Goal: Task Accomplishment & Management: Manage account settings

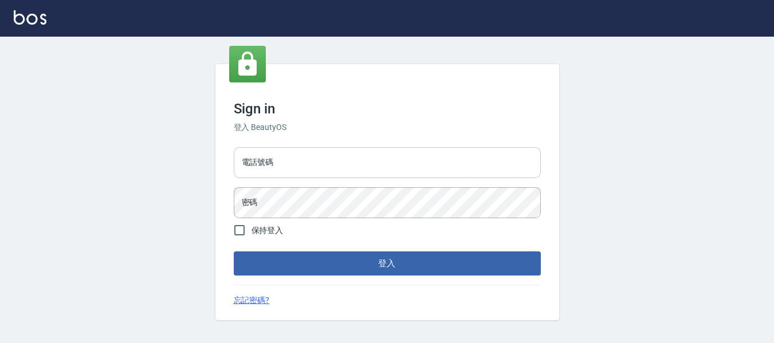
click at [324, 160] on input "電話號碼" at bounding box center [387, 162] width 307 height 31
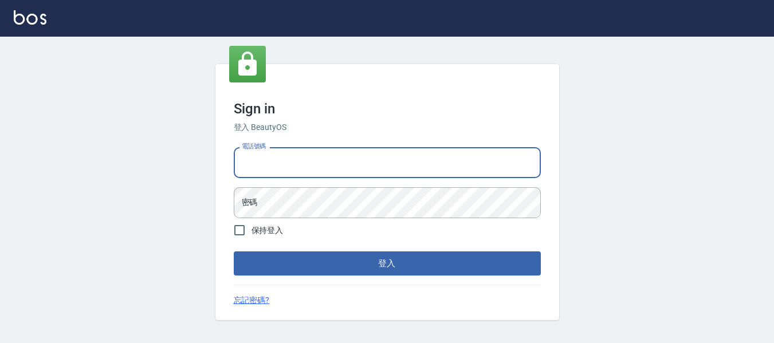
type input "82951313"
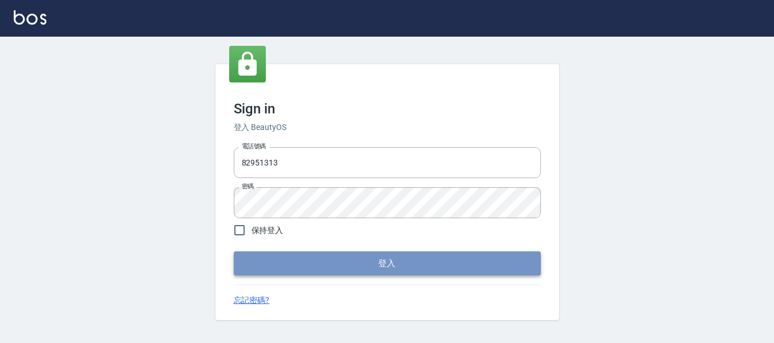
drag, startPoint x: 470, startPoint y: 256, endPoint x: 542, endPoint y: 240, distance: 74.1
click at [469, 256] on button "登入" at bounding box center [387, 264] width 307 height 24
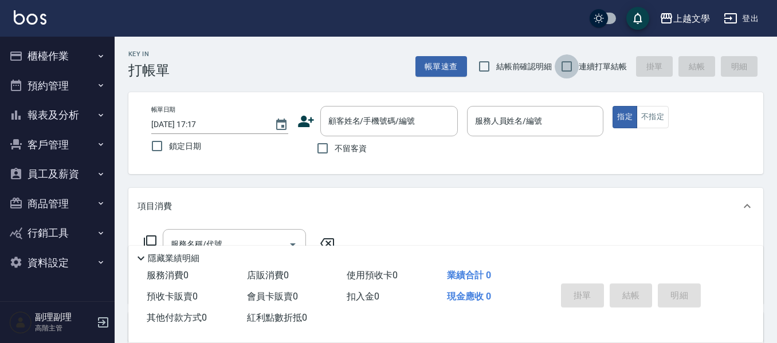
click at [566, 66] on input "連續打單結帳" at bounding box center [567, 66] width 24 height 24
checkbox input "true"
click at [372, 117] on input "顧客姓名/手機號碼/編號" at bounding box center [380, 121] width 110 height 20
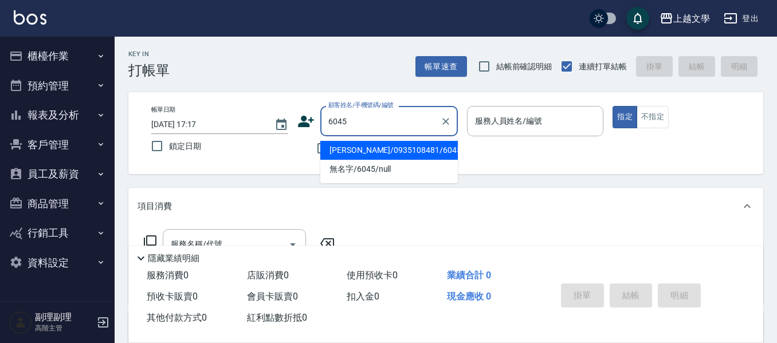
click at [387, 152] on li "黃美玉/0935108481/6045" at bounding box center [389, 150] width 138 height 19
type input "黃美玉/0935108481/6045"
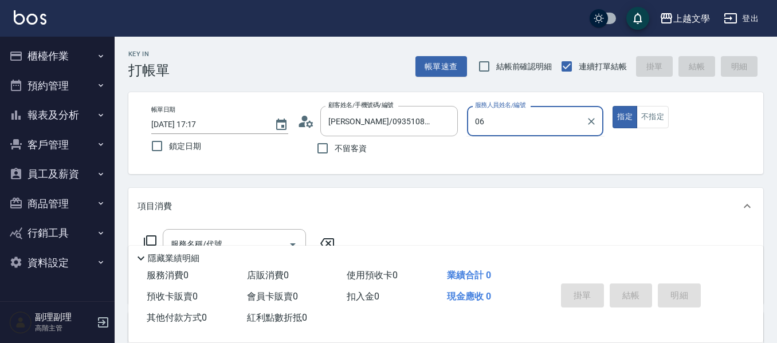
type input "佳珍-06"
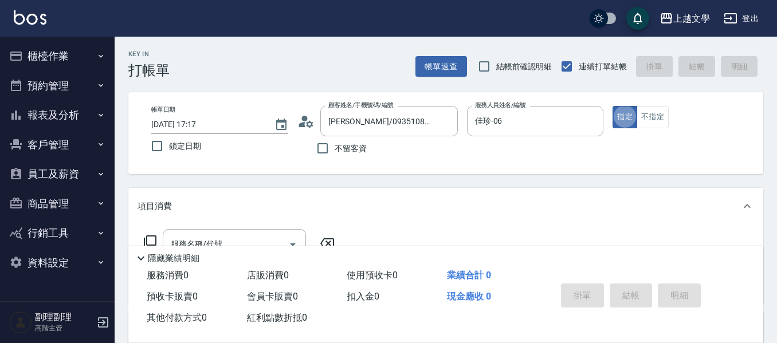
type button "true"
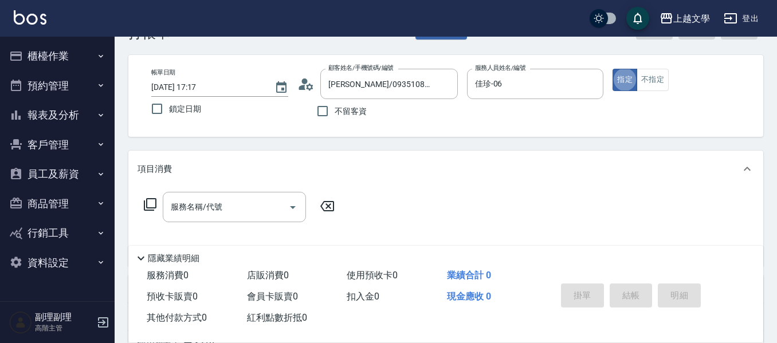
scroll to position [57, 0]
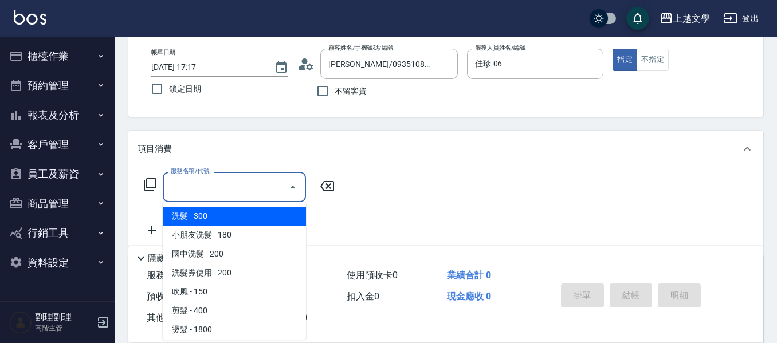
click at [248, 192] on input "服務名稱/代號" at bounding box center [226, 187] width 116 height 20
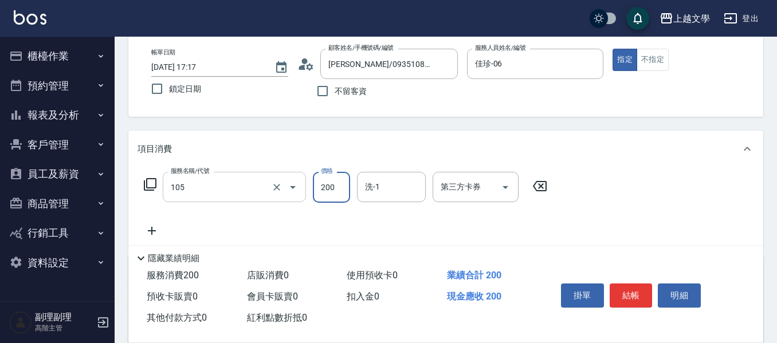
type input "洗髮券使用(105)"
click at [293, 186] on icon "Open" at bounding box center [293, 187] width 6 height 3
drag, startPoint x: 333, startPoint y: 183, endPoint x: 327, endPoint y: 183, distance: 5.8
click at [333, 183] on input "200" at bounding box center [331, 187] width 37 height 31
type input "250"
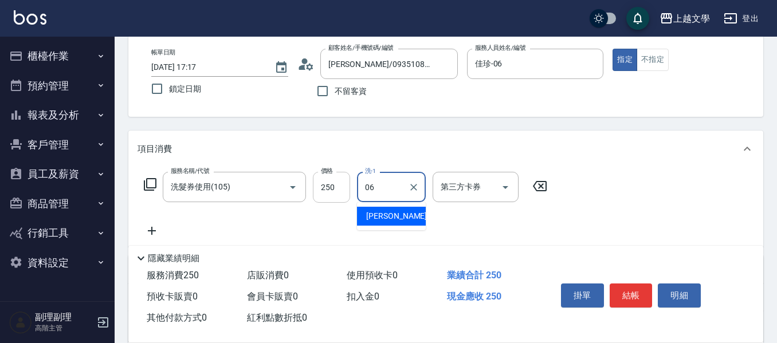
type input "佳珍-06"
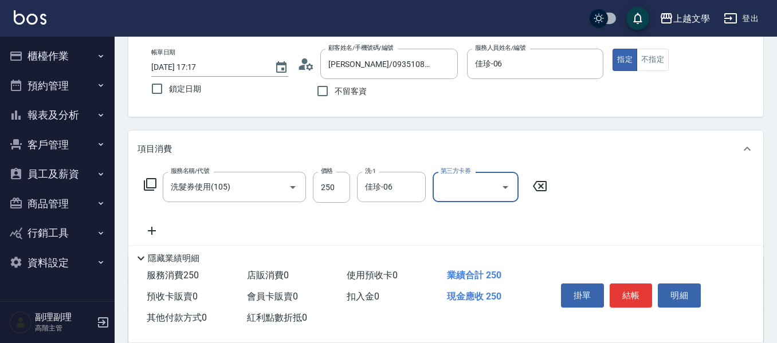
click at [503, 185] on icon "Open" at bounding box center [506, 187] width 14 height 14
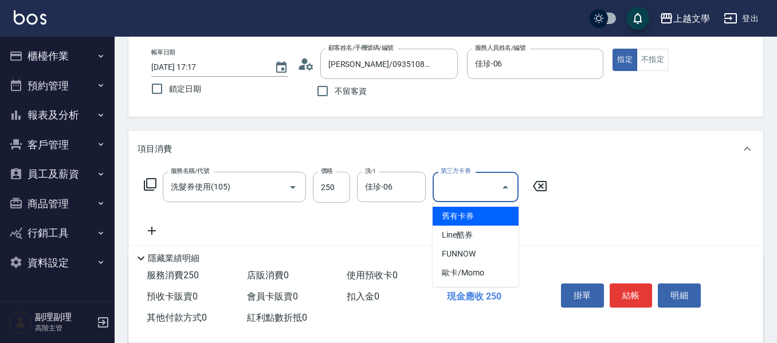
click at [455, 217] on span "舊有卡券" at bounding box center [476, 216] width 86 height 19
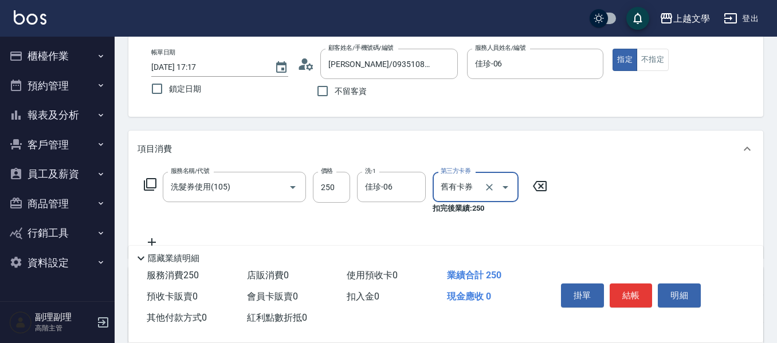
type input "舊有卡券"
click at [628, 296] on button "結帳" at bounding box center [631, 296] width 43 height 24
type input "2025/10/15 17:18"
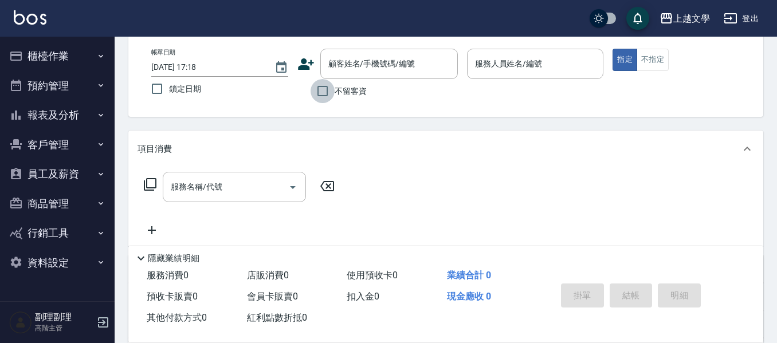
click at [323, 92] on input "不留客資" at bounding box center [323, 91] width 24 height 24
checkbox input "true"
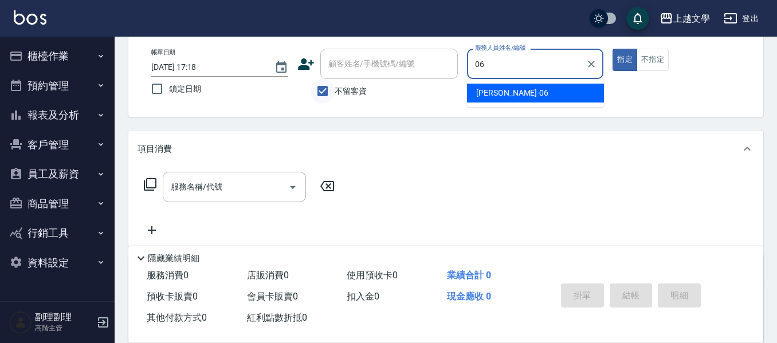
type input "佳珍-06"
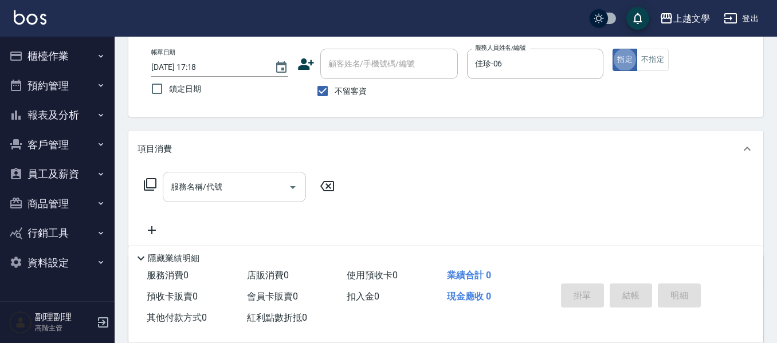
click at [239, 195] on input "服務名稱/代號" at bounding box center [226, 187] width 116 height 20
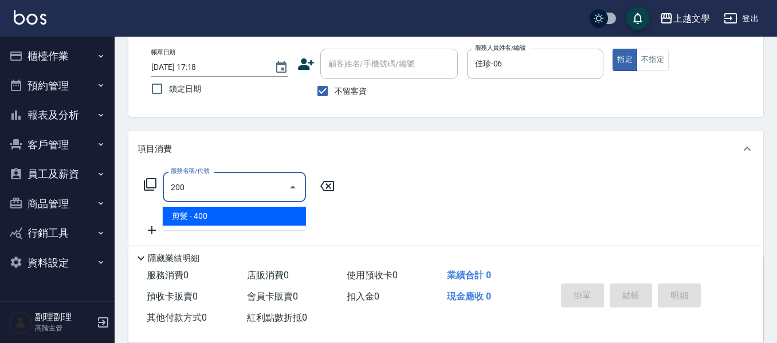
type input "剪髮(200)"
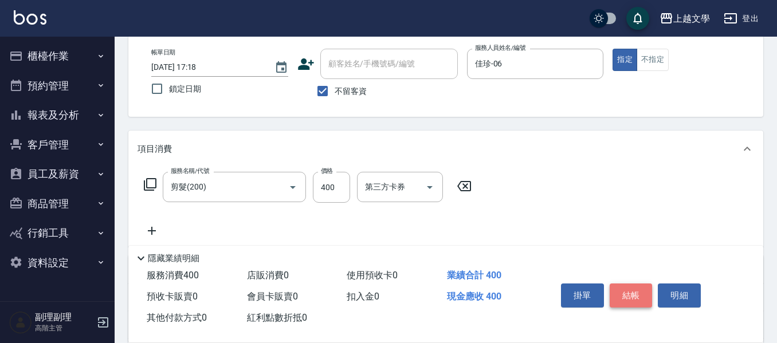
drag, startPoint x: 629, startPoint y: 286, endPoint x: 627, endPoint y: 280, distance: 6.5
click at [628, 286] on button "結帳" at bounding box center [631, 296] width 43 height 24
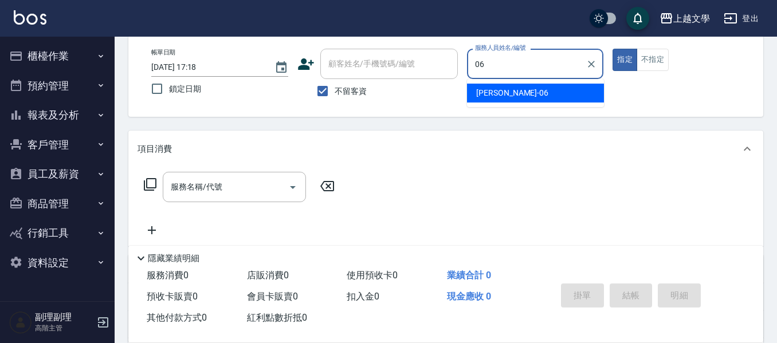
type input "佳珍-06"
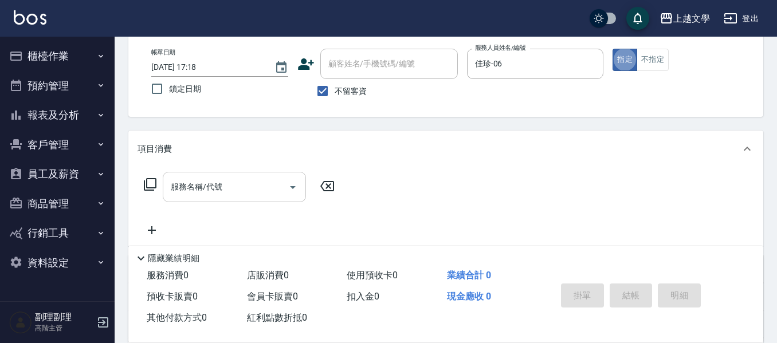
drag, startPoint x: 214, startPoint y: 202, endPoint x: 210, endPoint y: 166, distance: 36.3
click at [214, 201] on div "服務名稱/代號" at bounding box center [234, 187] width 143 height 30
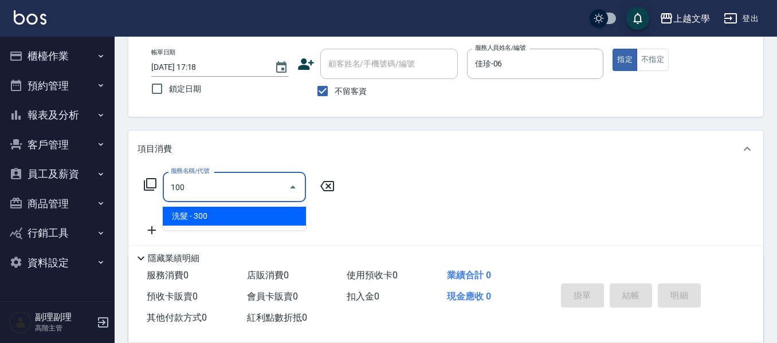
type input "洗髮(100)"
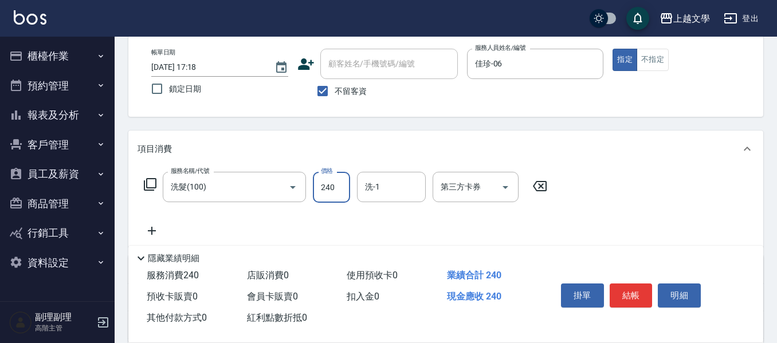
type input "240"
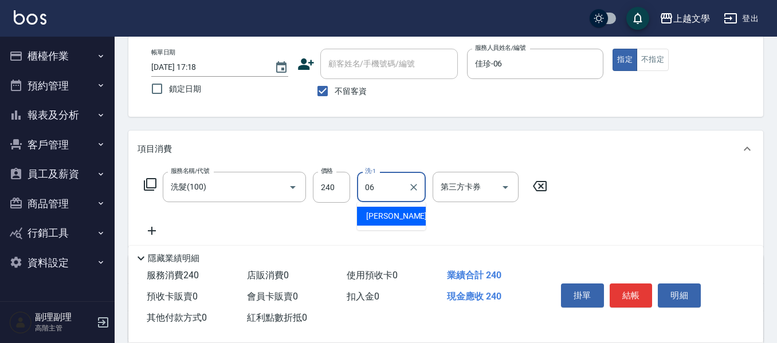
type input "佳珍-06"
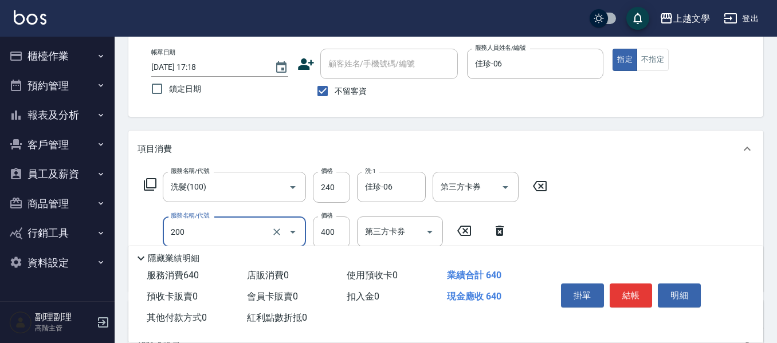
type input "剪髮(200)"
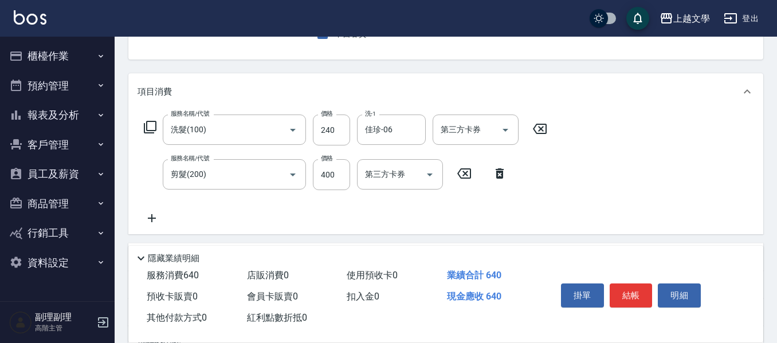
click at [148, 217] on icon at bounding box center [152, 218] width 29 height 14
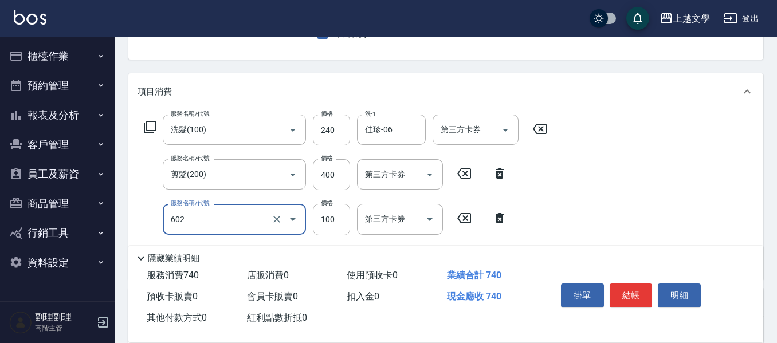
type input "青捲夾直(602)"
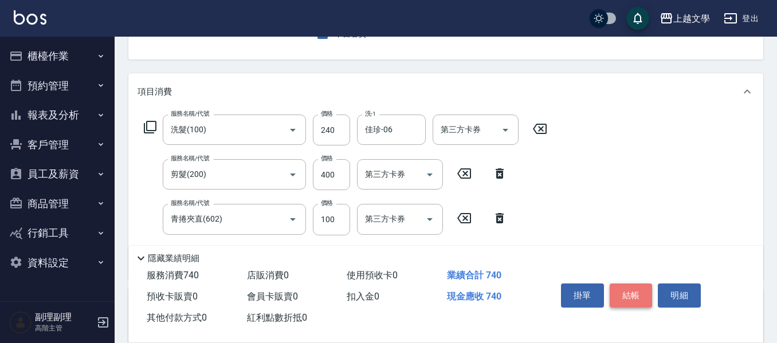
click at [631, 292] on button "結帳" at bounding box center [631, 296] width 43 height 24
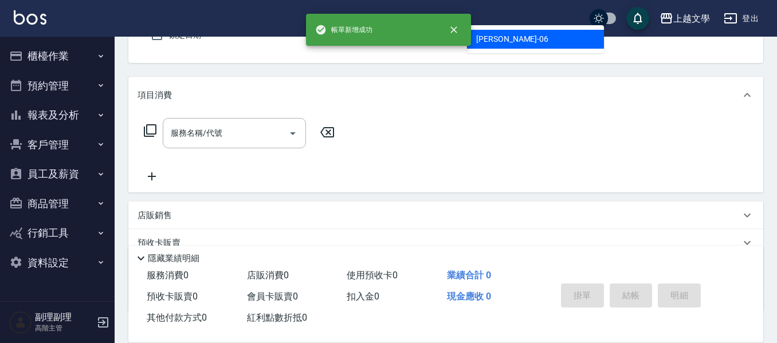
type input "佳珍-06"
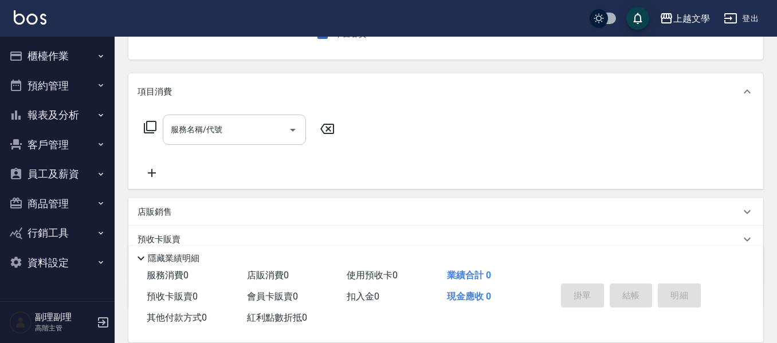
click at [241, 122] on input "服務名稱/代號" at bounding box center [226, 130] width 116 height 20
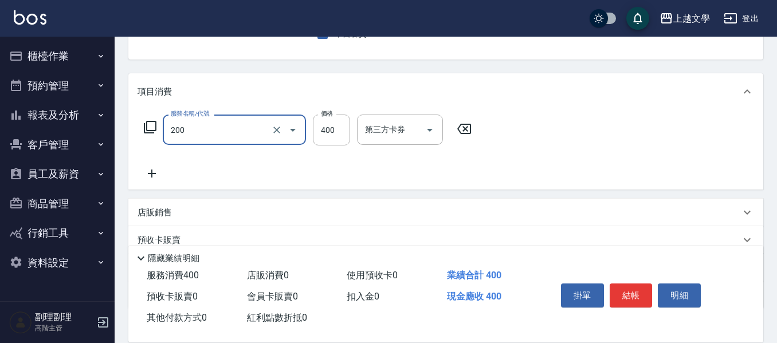
type input "剪髮(200)"
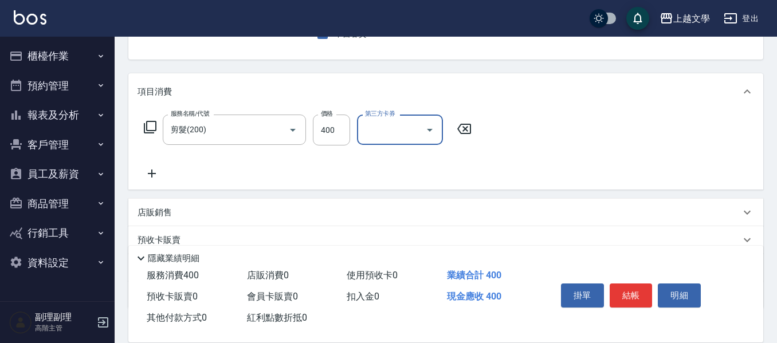
click at [645, 295] on button "結帳" at bounding box center [631, 296] width 43 height 24
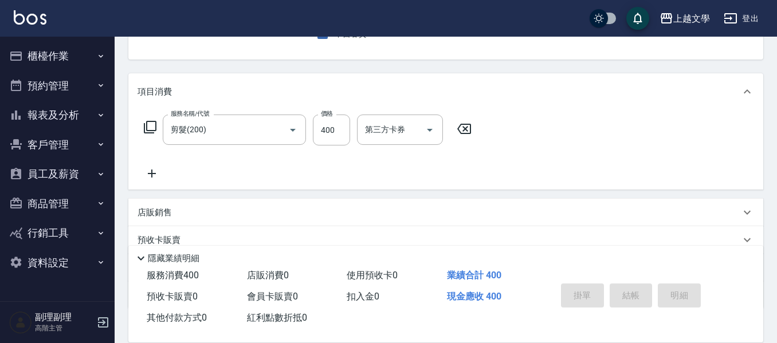
type input "2025/10/15 17:19"
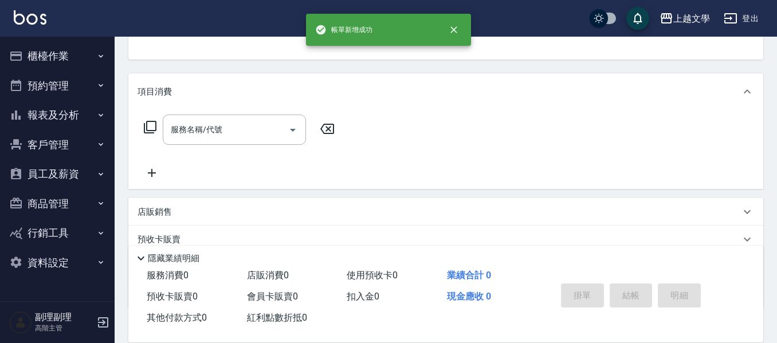
scroll to position [111, 0]
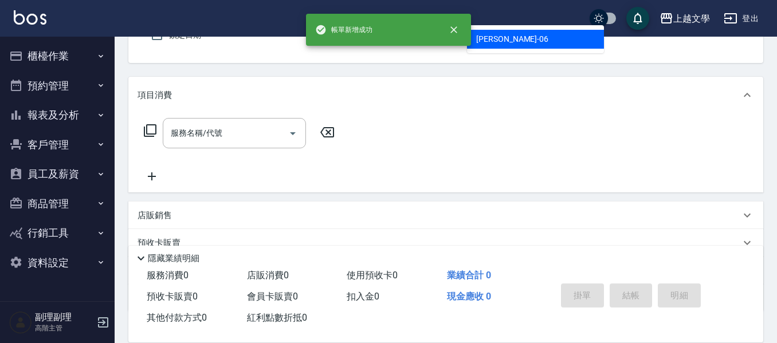
type input "佳珍-06"
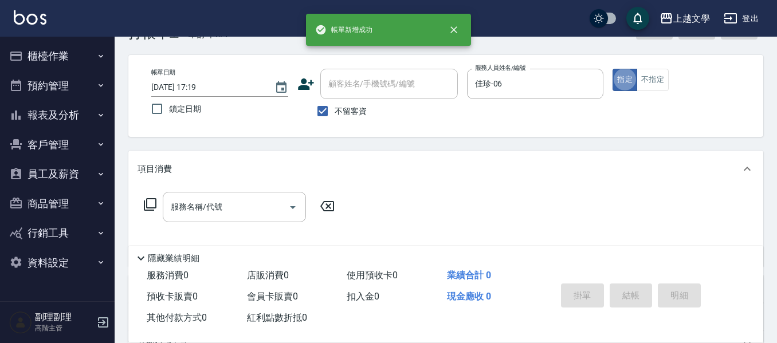
scroll to position [57, 0]
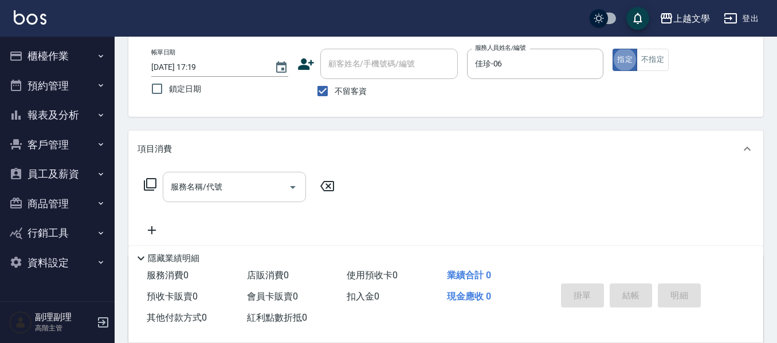
click at [252, 189] on input "服務名稱/代號" at bounding box center [226, 187] width 116 height 20
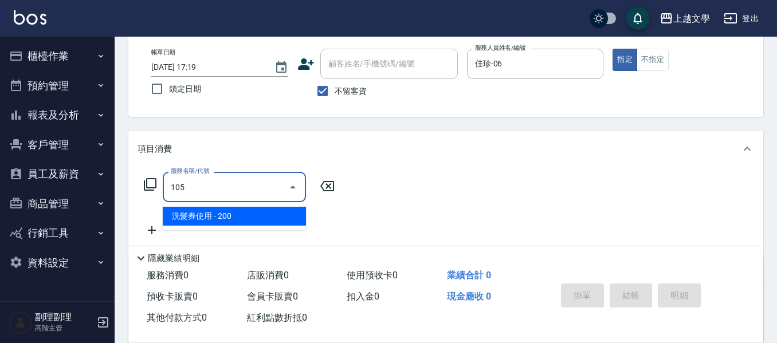
type input "洗髮券使用(105)"
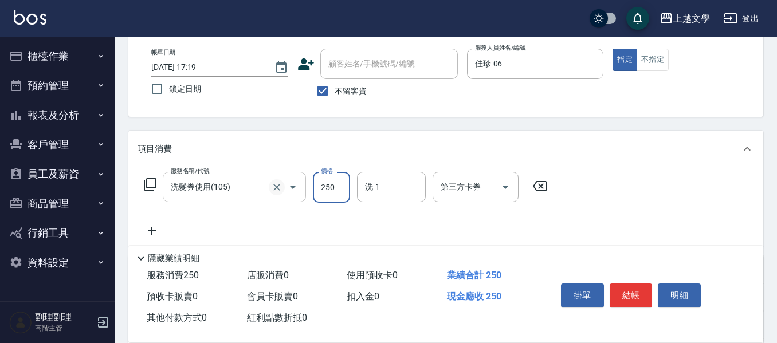
type input "250"
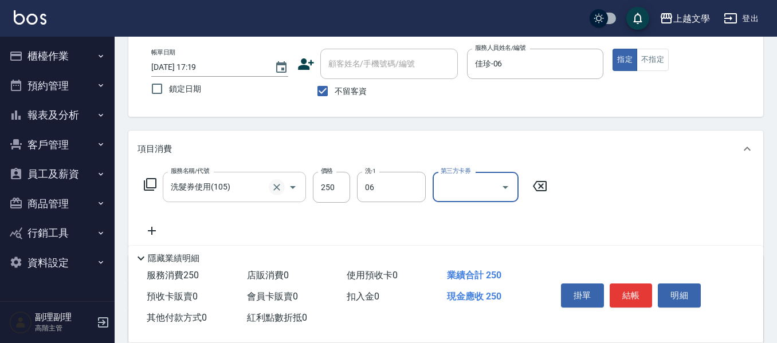
type input "佳珍-06"
click at [507, 186] on icon "Open" at bounding box center [506, 187] width 6 height 3
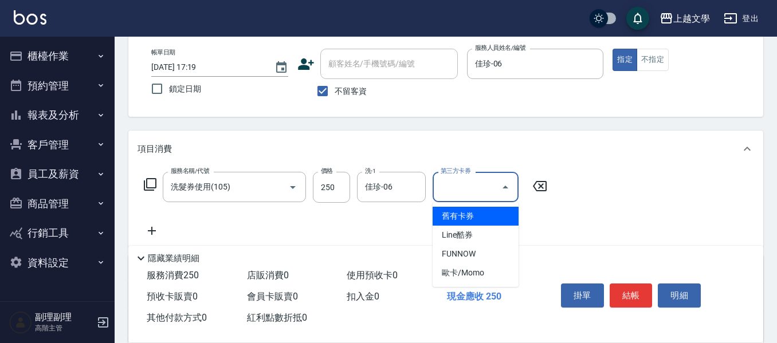
click at [459, 215] on span "舊有卡券" at bounding box center [476, 216] width 86 height 19
type input "舊有卡券"
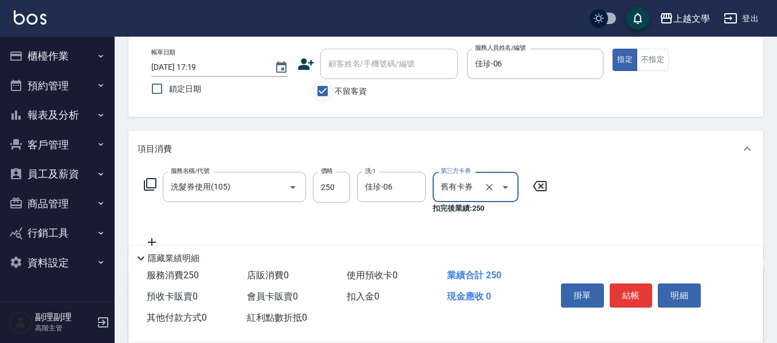
click at [324, 90] on input "不留客資" at bounding box center [323, 91] width 24 height 24
checkbox input "false"
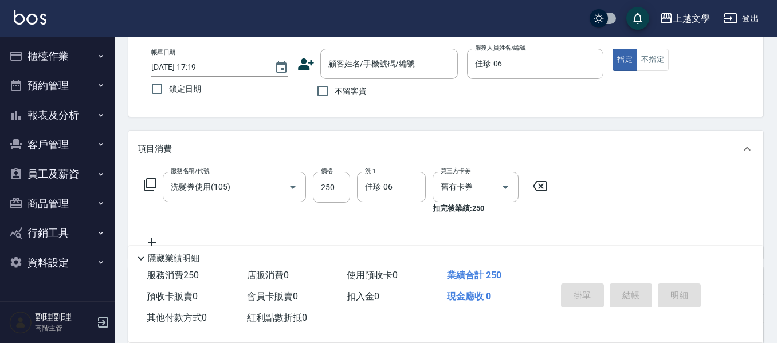
click at [364, 43] on div "帳單日期 2025/10/15 17:19 鎖定日期 顧客姓名/手機號碼/編號 顧客姓名/手機號碼/編號 不留客資 服務人員姓名/編號 佳珍-06 服務人員姓…" at bounding box center [445, 76] width 635 height 82
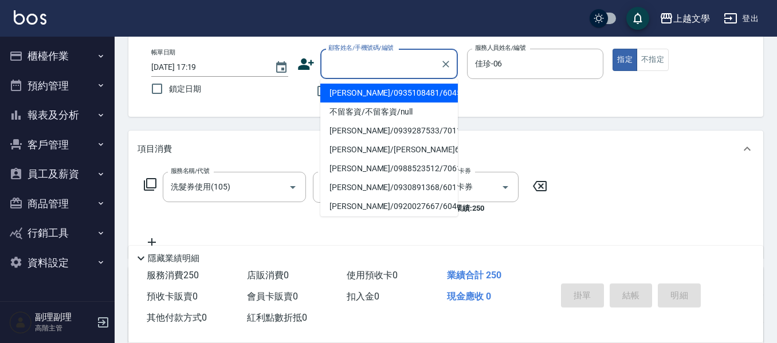
click at [357, 57] on input "顧客姓名/手機號碼/編號" at bounding box center [380, 64] width 110 height 20
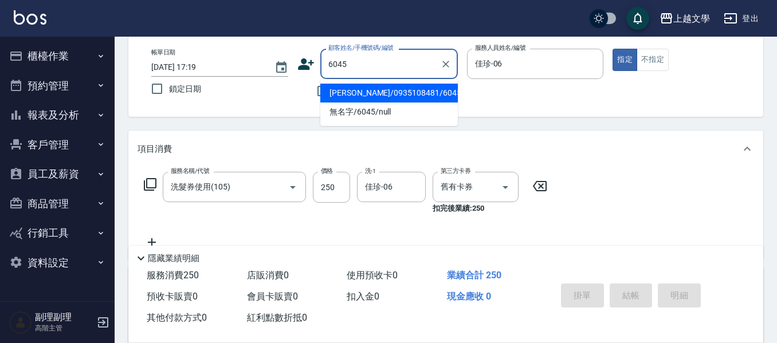
click at [396, 94] on li "黃美玉/0935108481/6045" at bounding box center [389, 93] width 138 height 19
type input "黃美玉/0935108481/6045"
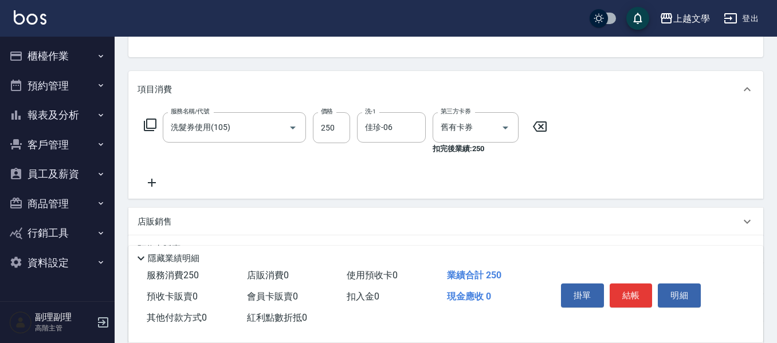
scroll to position [172, 0]
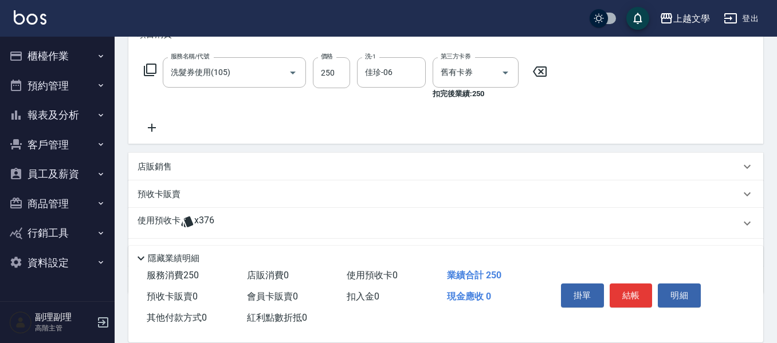
click at [158, 194] on p "預收卡販賣" at bounding box center [159, 195] width 43 height 12
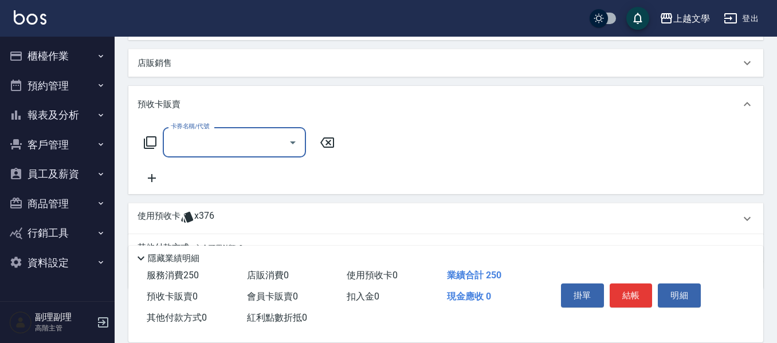
scroll to position [286, 0]
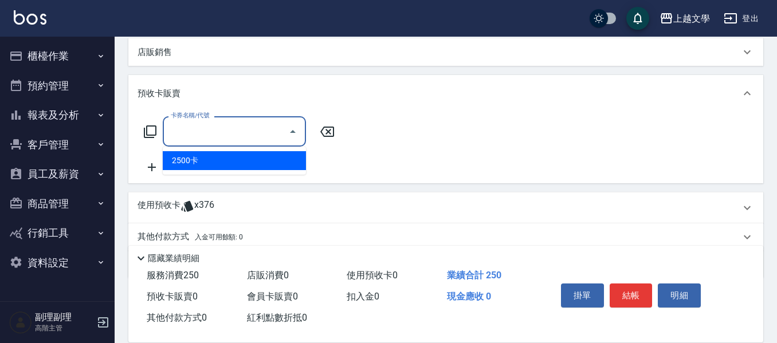
click at [246, 134] on input "卡券名稱/代號" at bounding box center [226, 131] width 116 height 20
click at [218, 158] on span "2500卡" at bounding box center [234, 160] width 143 height 19
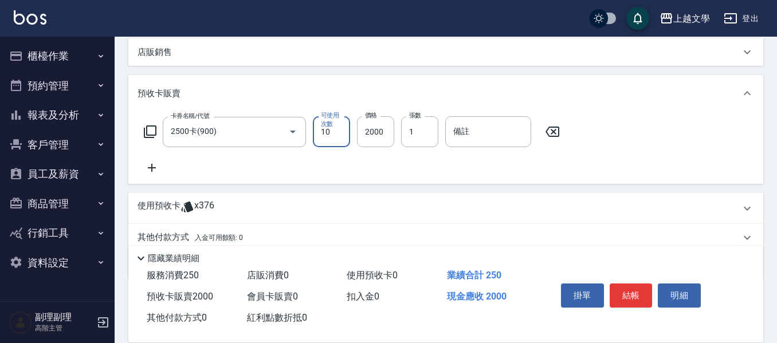
type input "2500卡(900)"
type input "2500"
click at [637, 292] on button "結帳" at bounding box center [631, 296] width 43 height 24
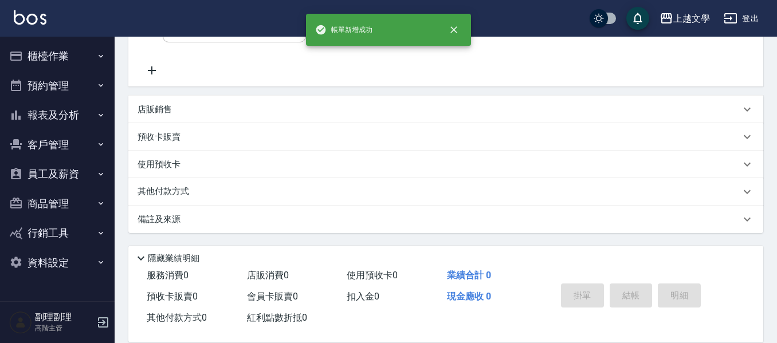
scroll to position [0, 0]
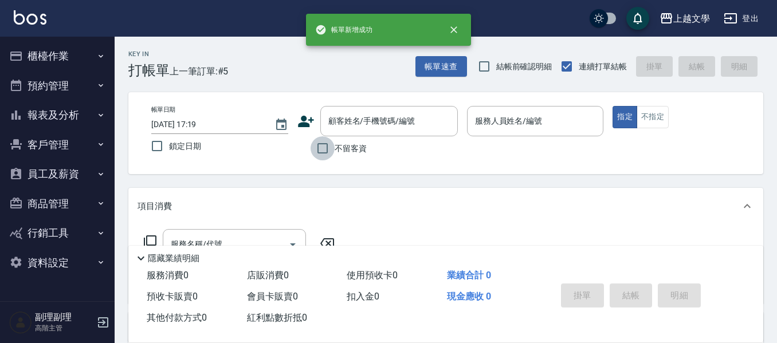
drag, startPoint x: 325, startPoint y: 149, endPoint x: 370, endPoint y: 133, distance: 46.9
click at [325, 148] on input "不留客資" at bounding box center [323, 148] width 24 height 24
checkbox input "true"
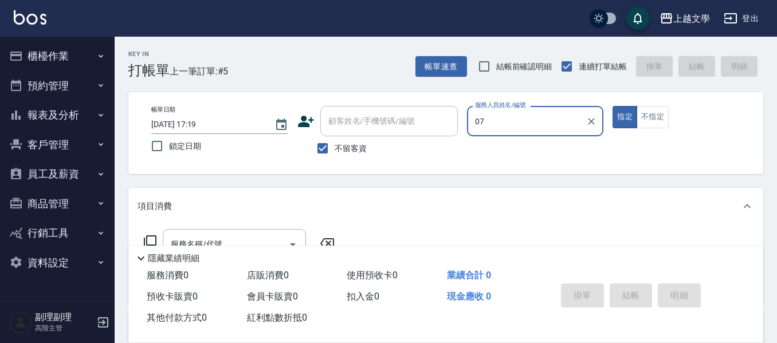
type input "美鳳-07"
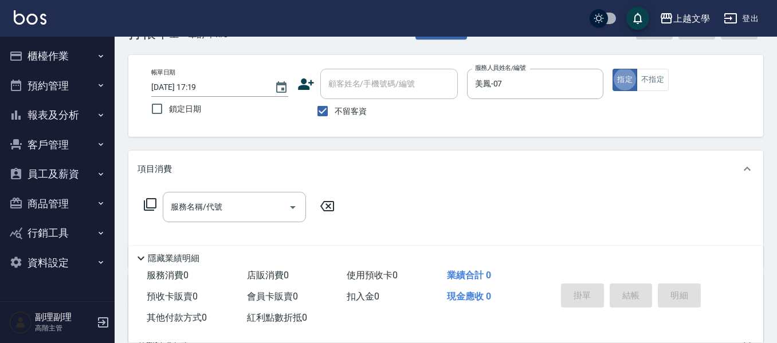
scroll to position [57, 0]
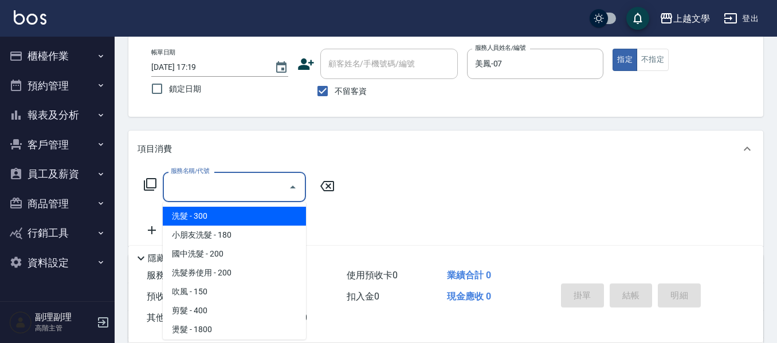
click at [187, 180] on input "服務名稱/代號" at bounding box center [226, 187] width 116 height 20
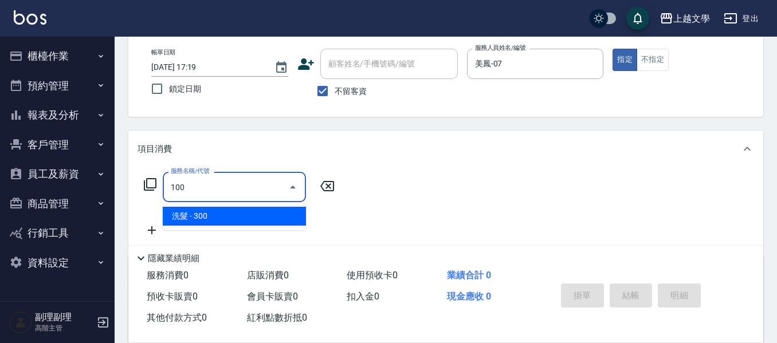
type input "洗髮(100)"
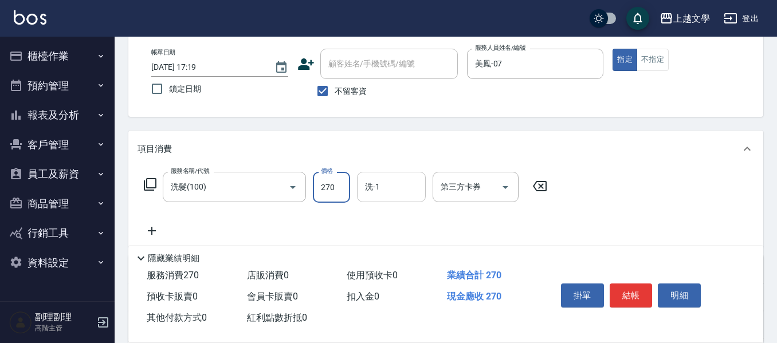
type input "270"
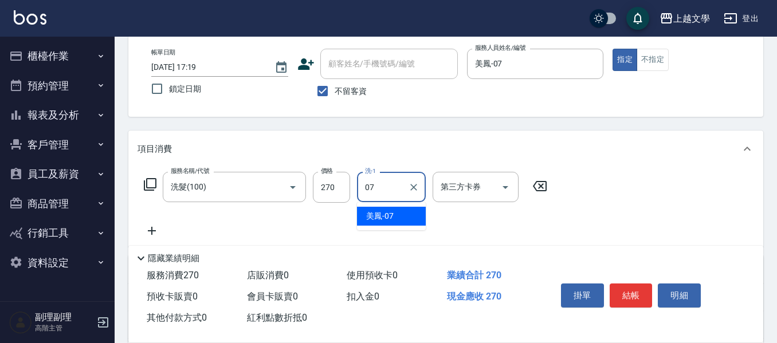
type input "美鳳-07"
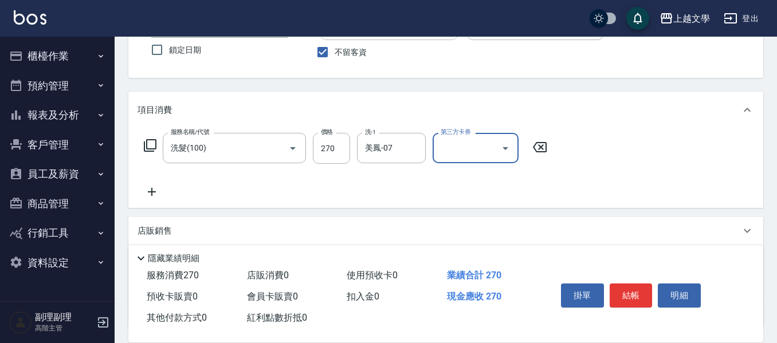
scroll to position [115, 0]
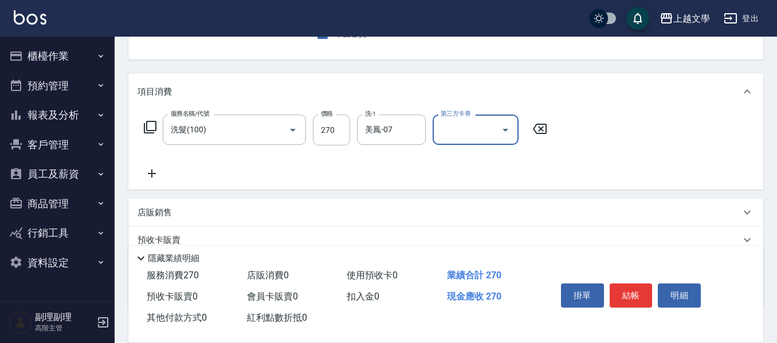
click at [149, 178] on icon at bounding box center [152, 174] width 29 height 14
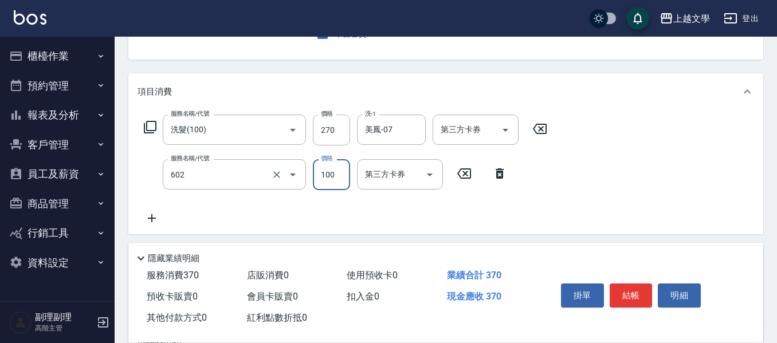
type input "青捲夾直(602)"
click at [628, 296] on button "結帳" at bounding box center [631, 296] width 43 height 24
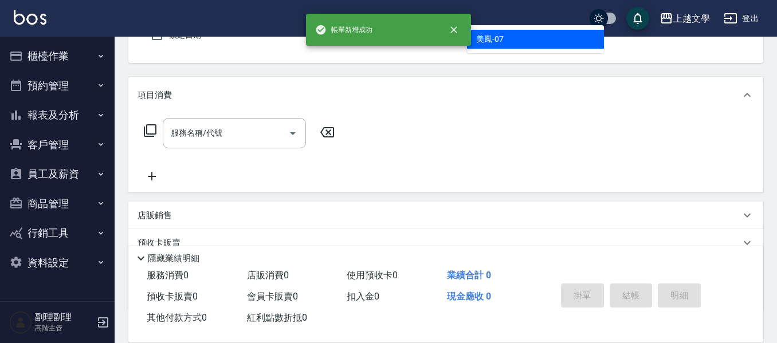
type input "美鳳-07"
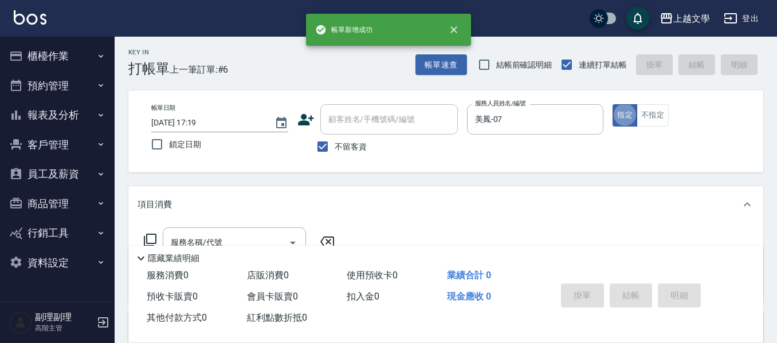
scroll to position [0, 0]
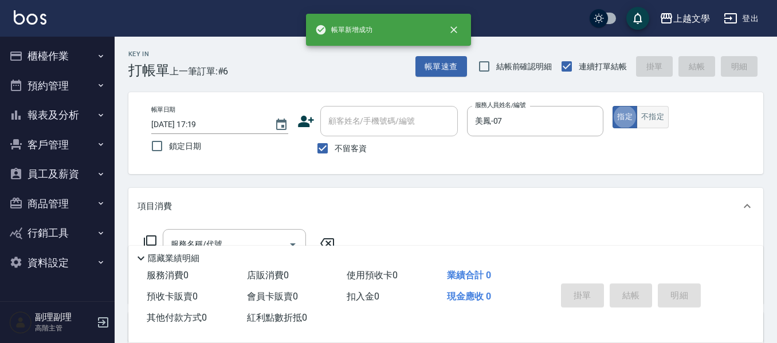
click at [652, 110] on button "不指定" at bounding box center [653, 117] width 32 height 22
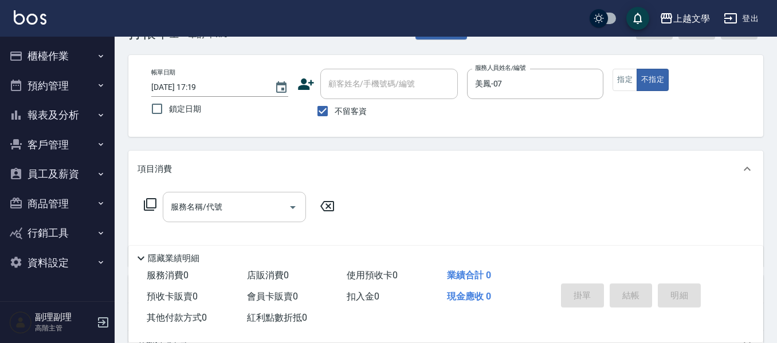
scroll to position [57, 0]
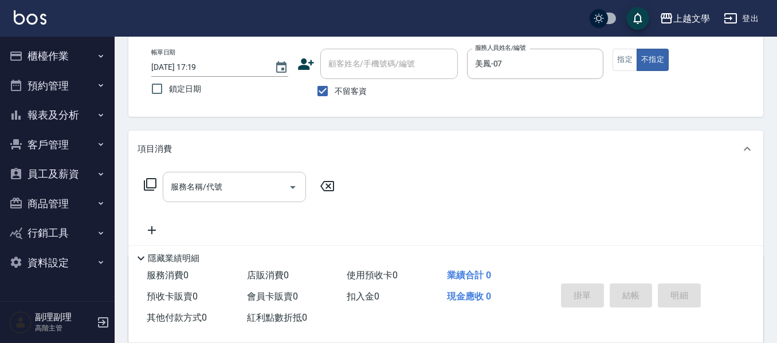
click at [250, 195] on input "服務名稱/代號" at bounding box center [226, 187] width 116 height 20
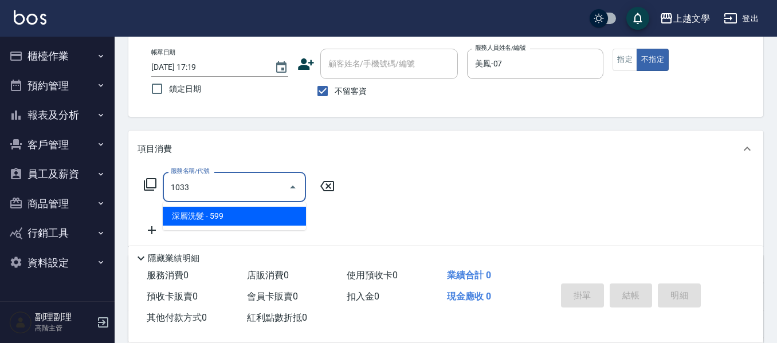
type input "深層洗髮(1033)"
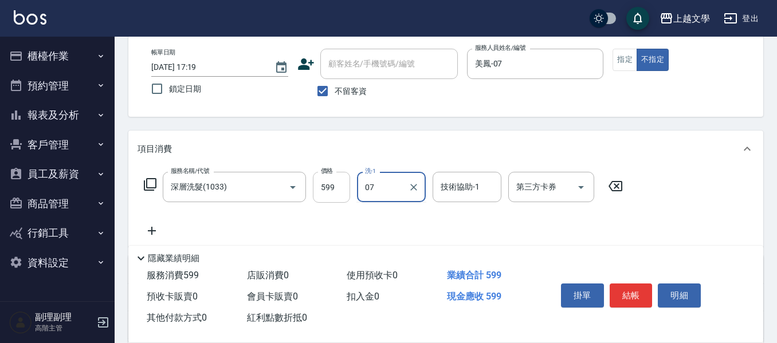
type input "美鳳-07"
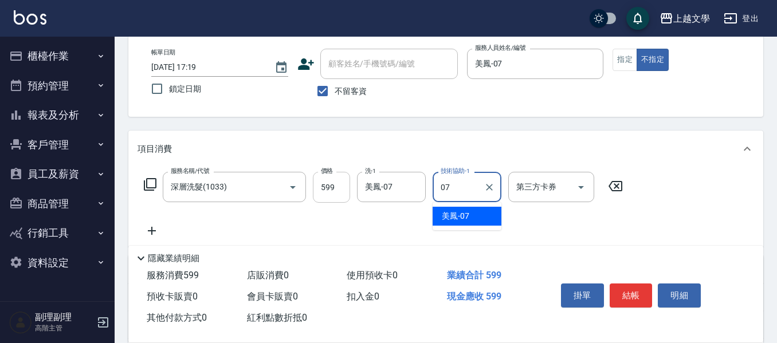
type input "美鳳-07"
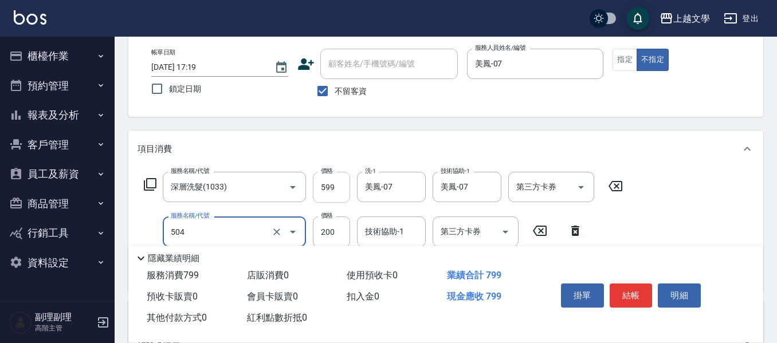
type input "瞬護(504)"
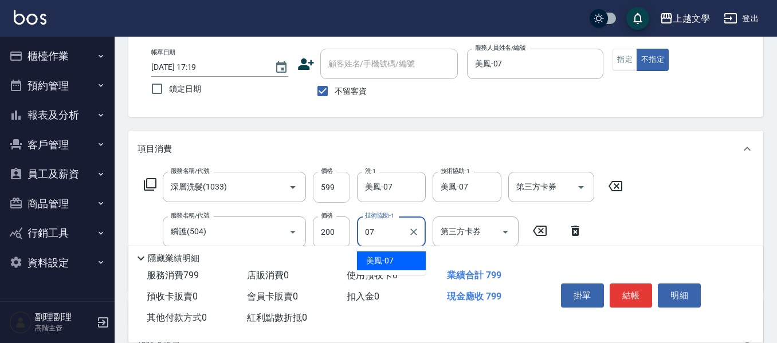
type input "美鳳-07"
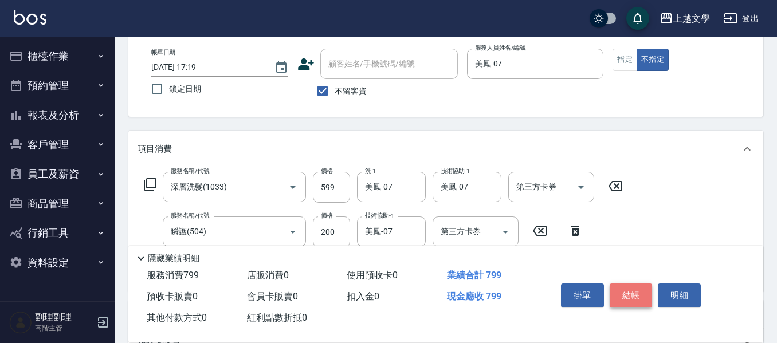
click at [631, 289] on button "結帳" at bounding box center [631, 296] width 43 height 24
type input "2025/10/15 17:20"
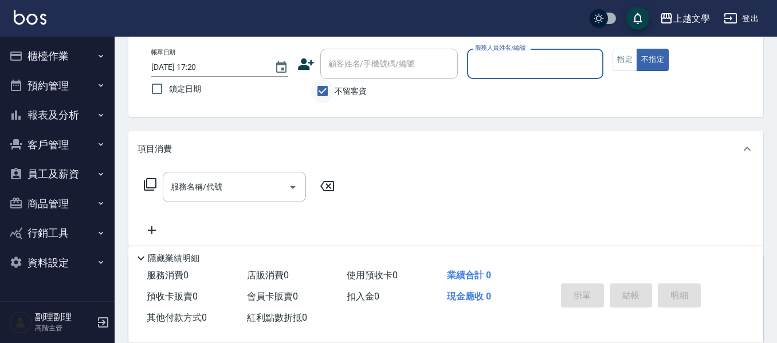
click at [323, 87] on input "不留客資" at bounding box center [323, 91] width 24 height 24
checkbox input "false"
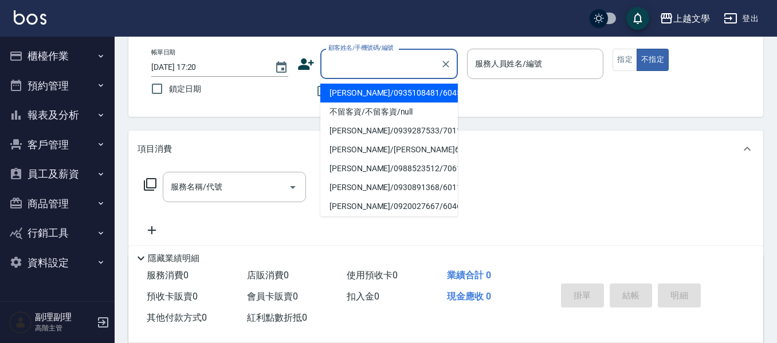
click at [333, 72] on input "顧客姓名/手機號碼/編號" at bounding box center [380, 64] width 110 height 20
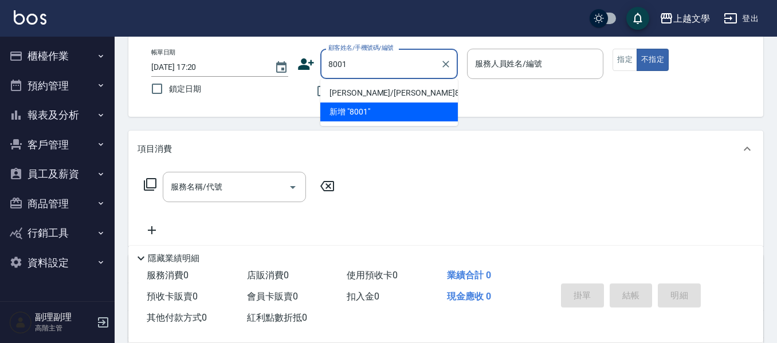
click at [363, 89] on li "盧鳳娥/盧鳳娥8001/8001" at bounding box center [389, 93] width 138 height 19
type input "盧鳳娥/盧鳳娥8001/8001"
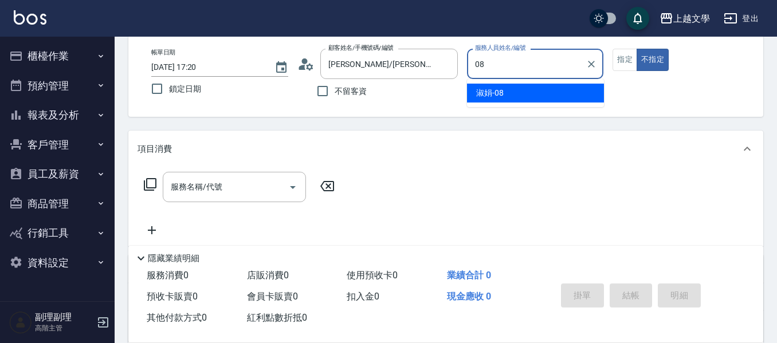
type input "淑娟-08"
type button "false"
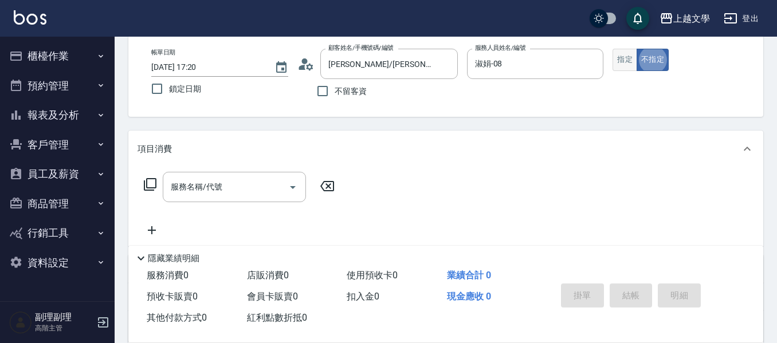
drag, startPoint x: 629, startPoint y: 57, endPoint x: 623, endPoint y: 63, distance: 7.7
click at [629, 58] on button "指定" at bounding box center [625, 60] width 25 height 22
click at [223, 187] on input "服務名稱/代號" at bounding box center [226, 187] width 116 height 20
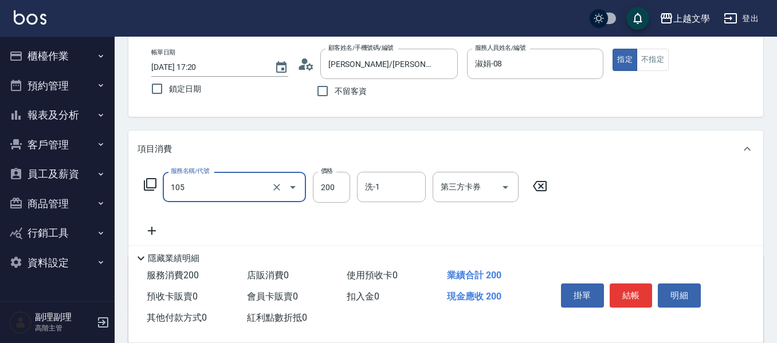
type input "洗髮券使用(105)"
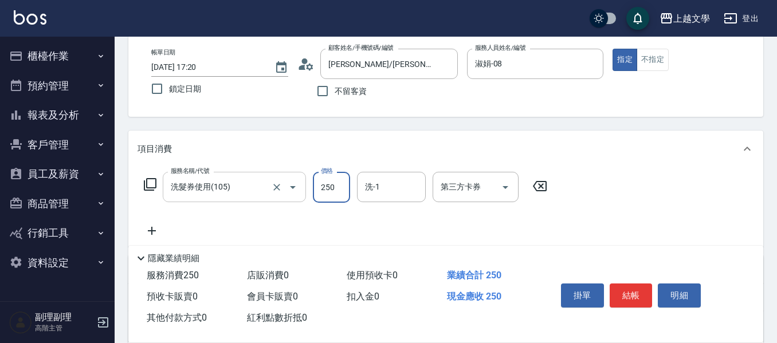
type input "250"
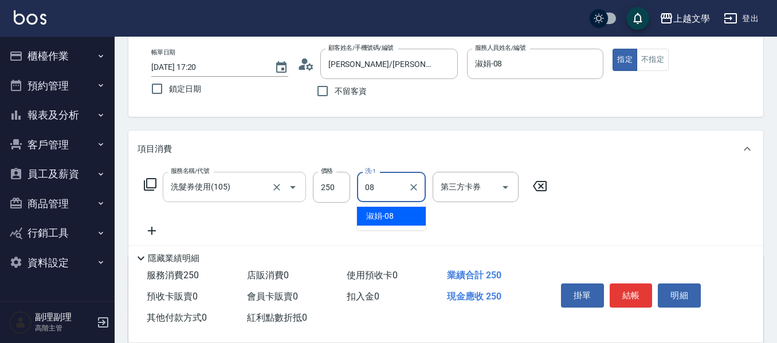
type input "淑娟-08"
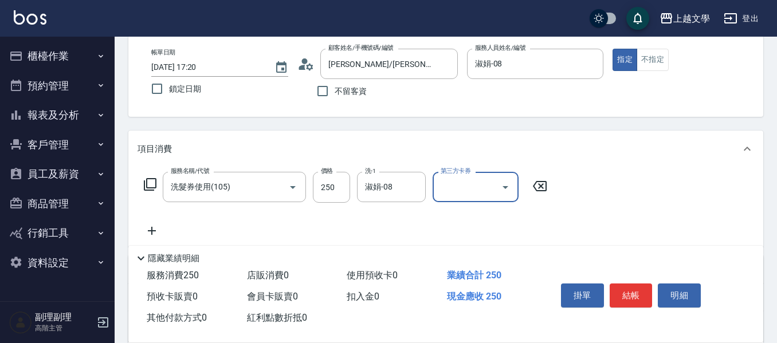
click at [506, 189] on icon "Open" at bounding box center [506, 187] width 14 height 14
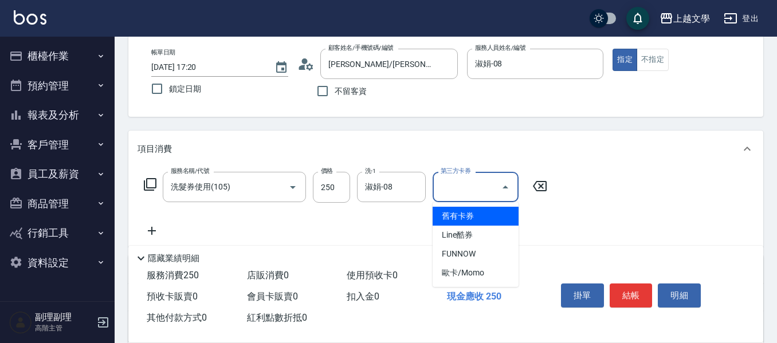
click at [470, 221] on span "舊有卡券" at bounding box center [476, 216] width 86 height 19
type input "舊有卡券"
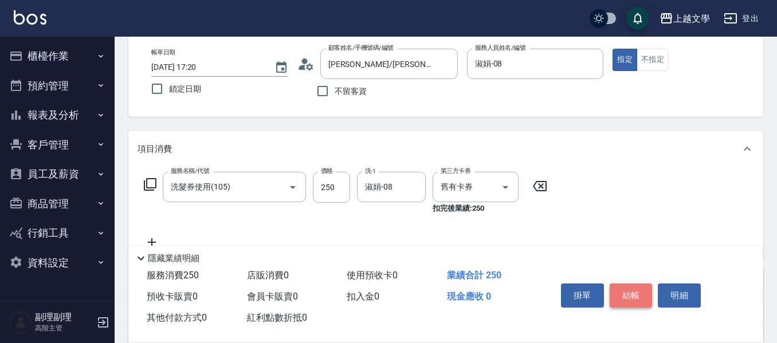
click at [631, 293] on button "結帳" at bounding box center [631, 296] width 43 height 24
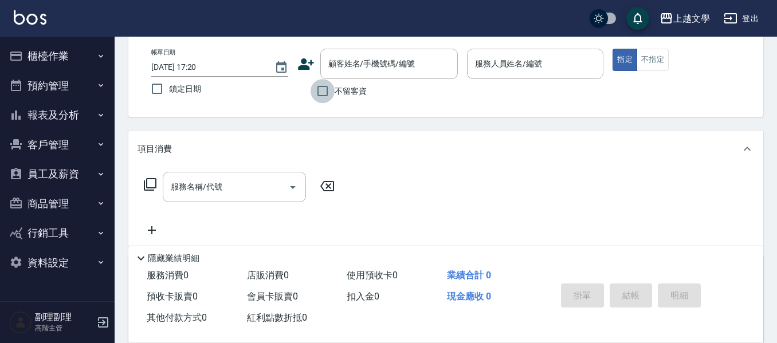
click at [321, 88] on input "不留客資" at bounding box center [323, 91] width 24 height 24
checkbox input "true"
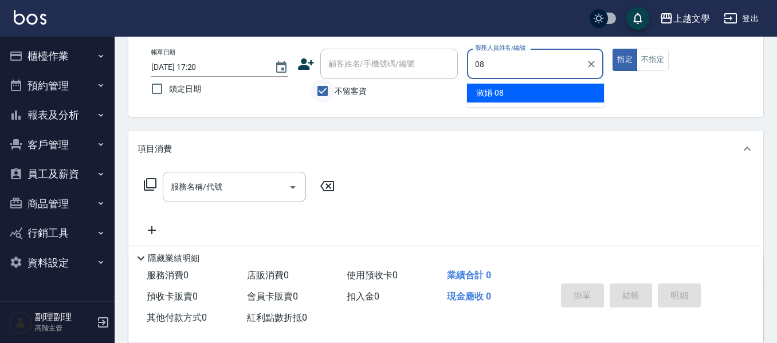
type input "淑娟-08"
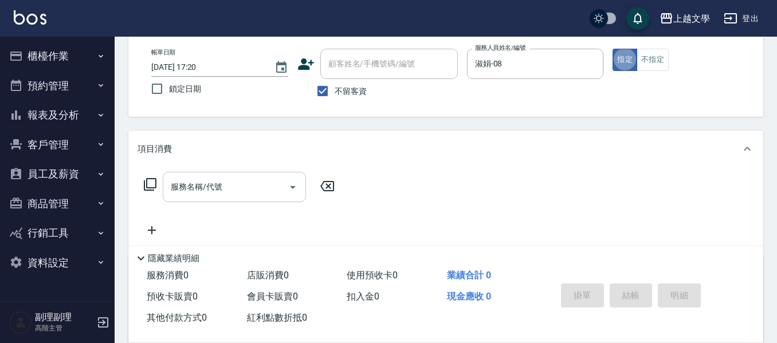
drag, startPoint x: 206, startPoint y: 179, endPoint x: 215, endPoint y: 174, distance: 10.2
click at [207, 179] on input "服務名稱/代號" at bounding box center [226, 187] width 116 height 20
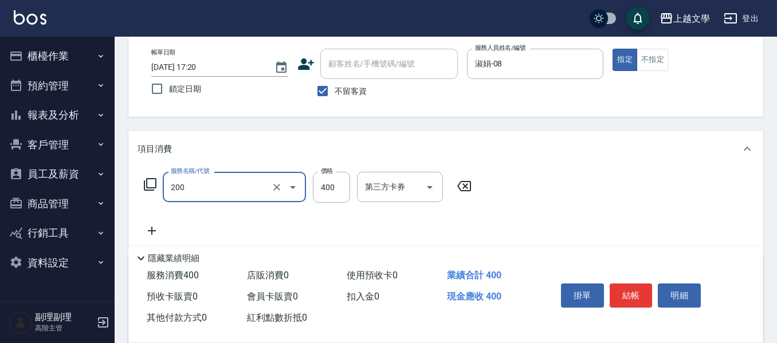
type input "剪髮(200)"
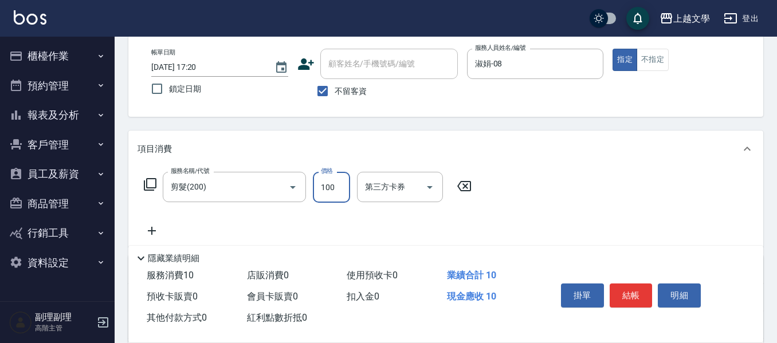
type input "100"
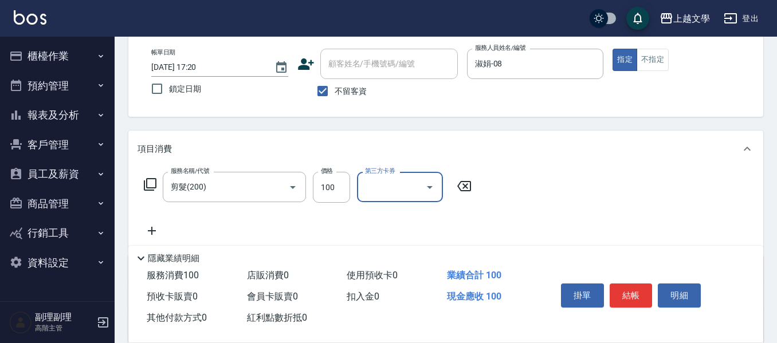
click at [641, 285] on button "結帳" at bounding box center [631, 296] width 43 height 24
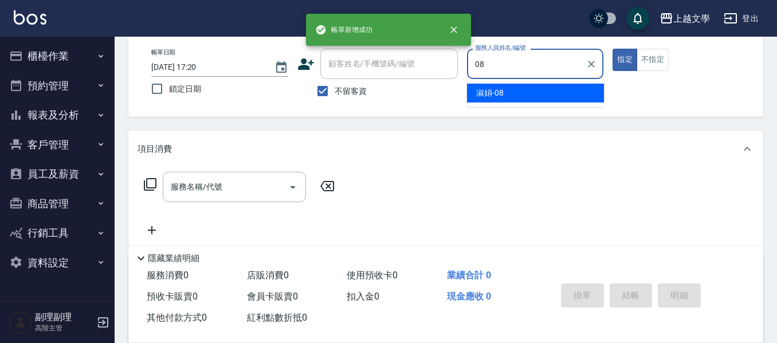
type input "淑娟-08"
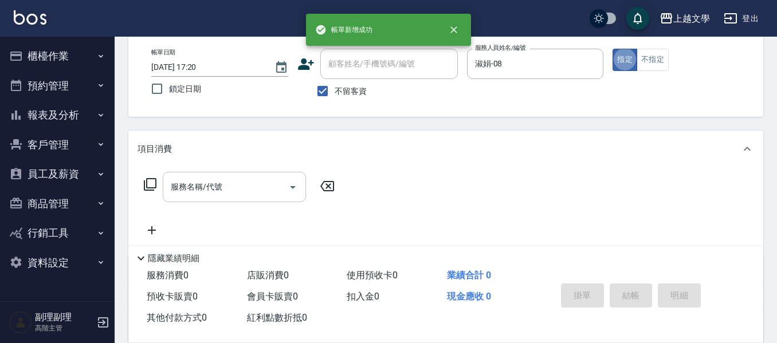
click at [180, 180] on div "項目消費 服務名稱/代號 服務名稱/代號" at bounding box center [445, 189] width 635 height 116
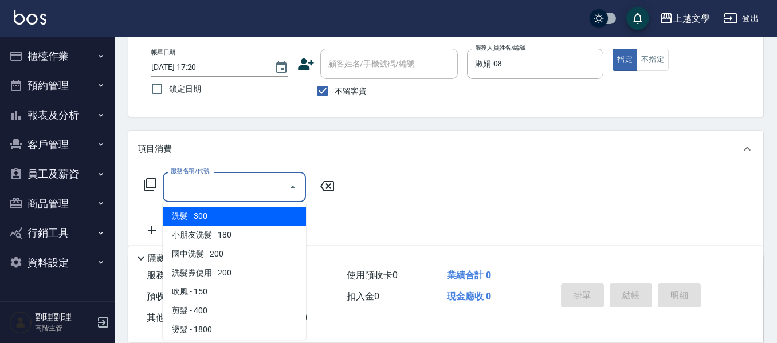
click at [180, 186] on input "服務名稱/代號" at bounding box center [226, 187] width 116 height 20
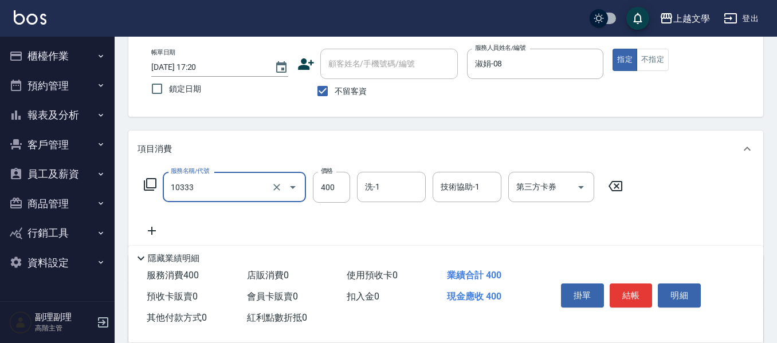
type input "舒暢洗髮(10333)"
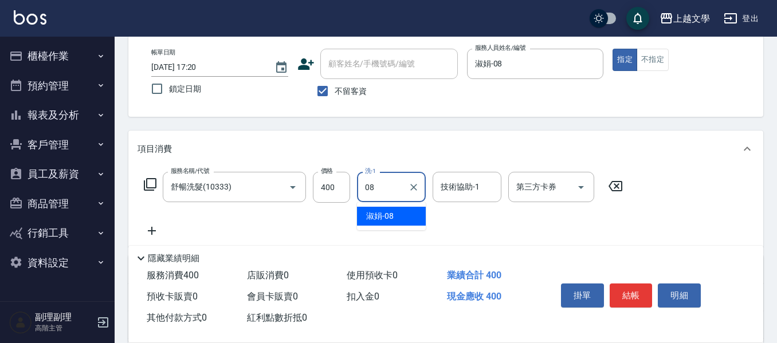
type input "淑娟-08"
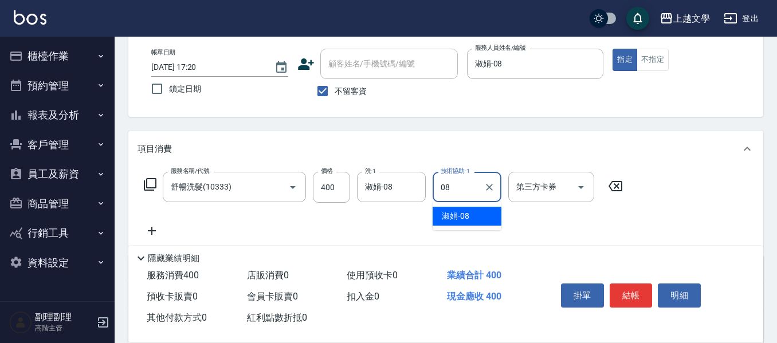
type input "淑娟-08"
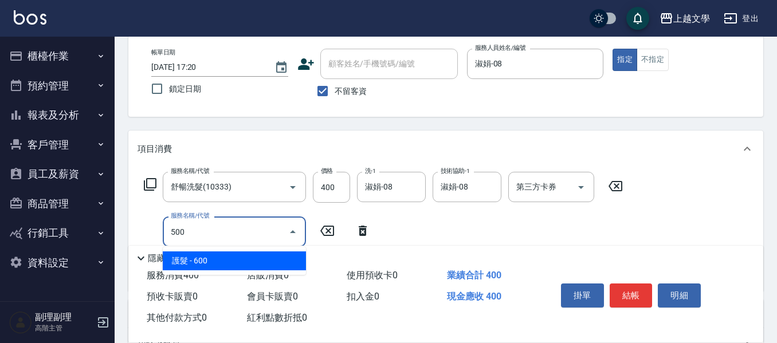
type input "護髮(500)"
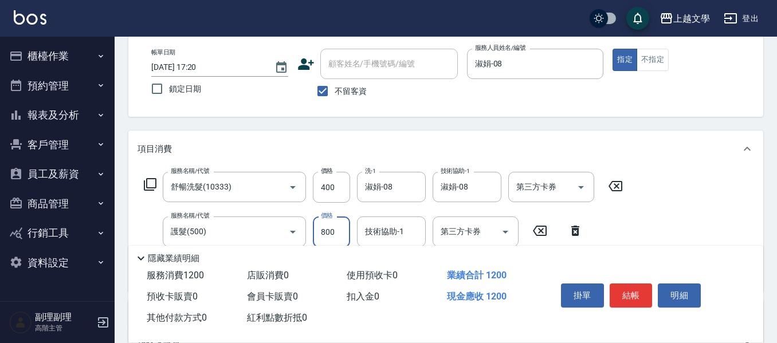
type input "800"
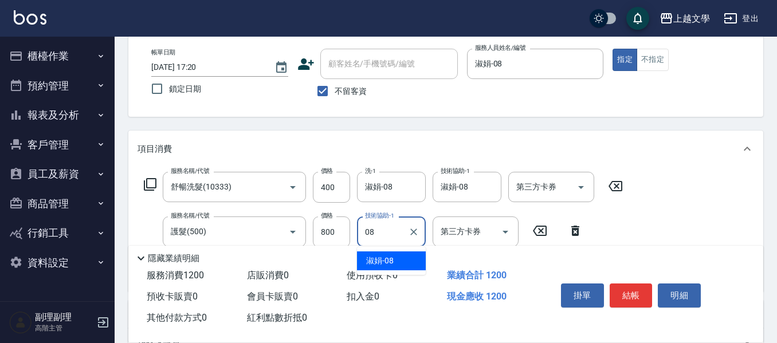
type input "淑娟-08"
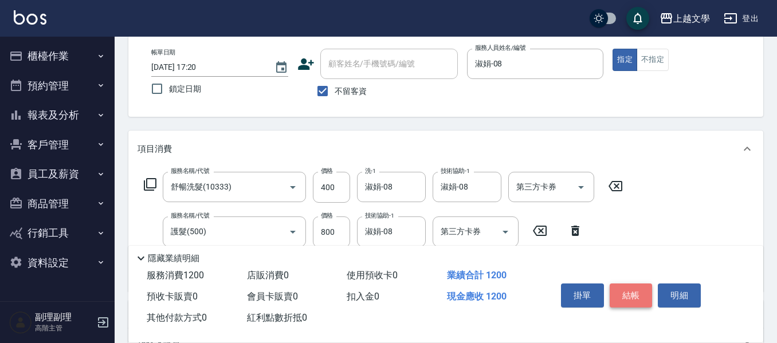
click at [635, 292] on button "結帳" at bounding box center [631, 296] width 43 height 24
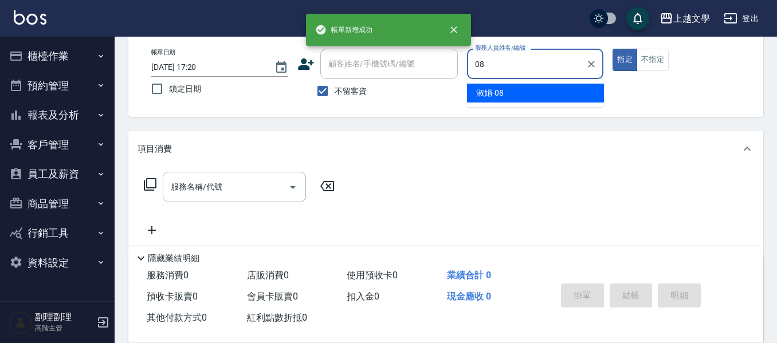
type input "淑娟-08"
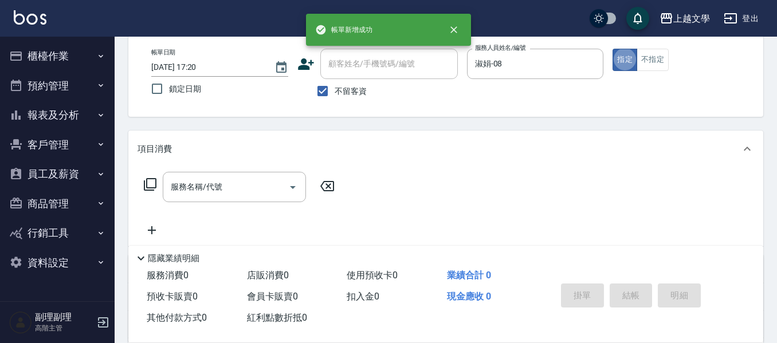
drag, startPoint x: 238, startPoint y: 194, endPoint x: 306, endPoint y: 160, distance: 75.3
click at [237, 192] on input "服務名稱/代號" at bounding box center [226, 187] width 116 height 20
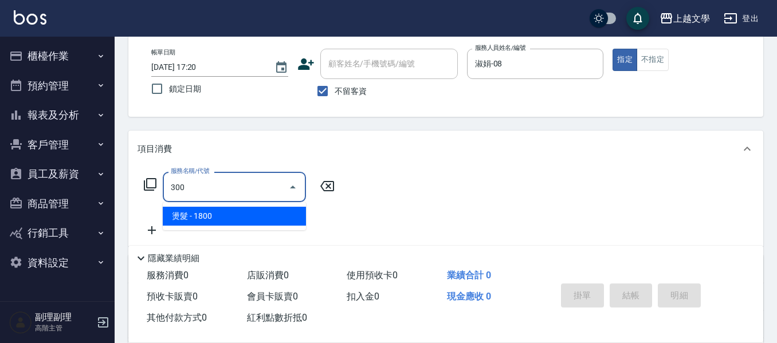
type input "燙髮(300)"
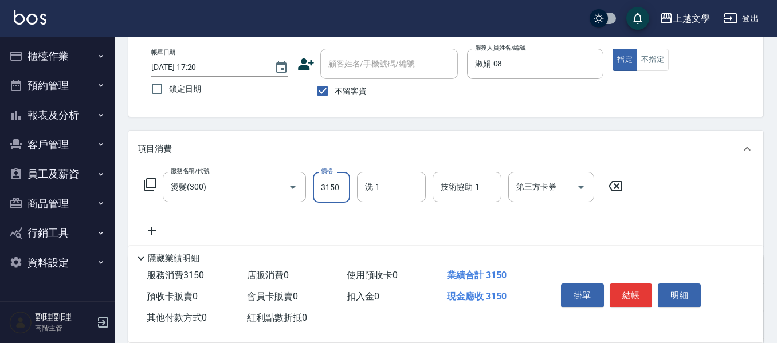
type input "3150"
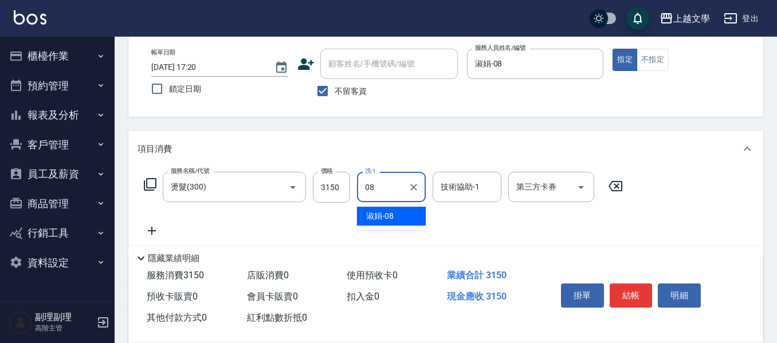
type input "淑娟-08"
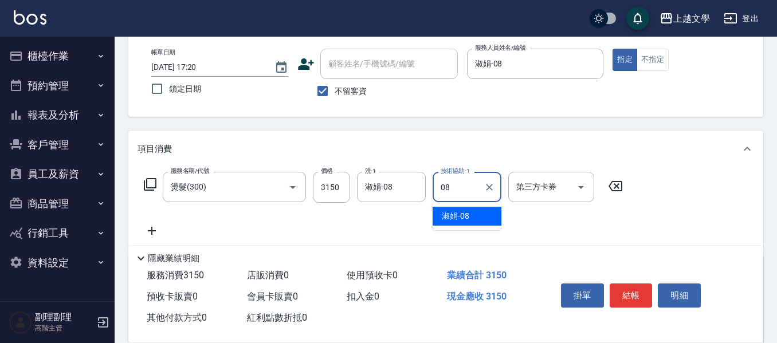
type input "淑娟-08"
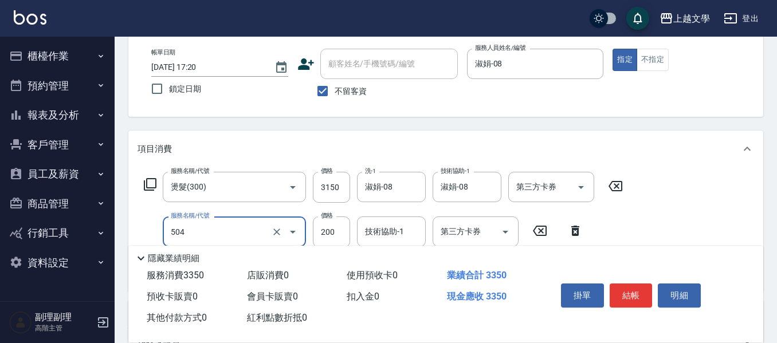
type input "瞬護(504)"
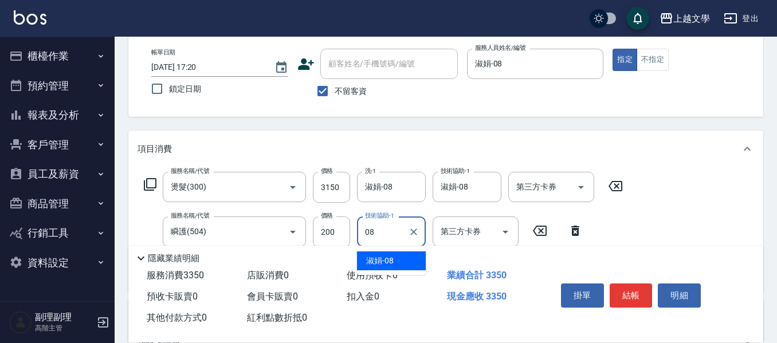
type input "淑娟-08"
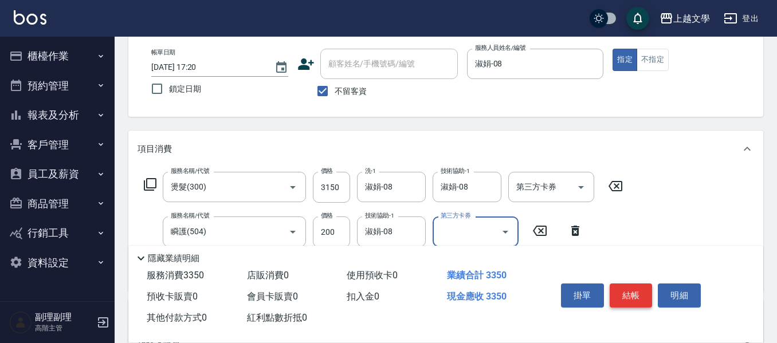
click at [631, 291] on button "結帳" at bounding box center [631, 296] width 43 height 24
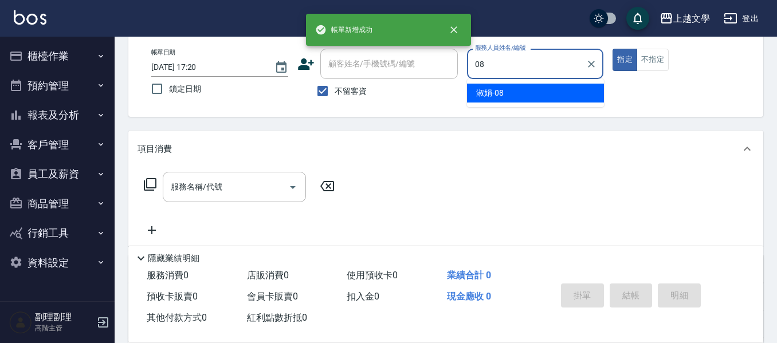
type input "淑娟-08"
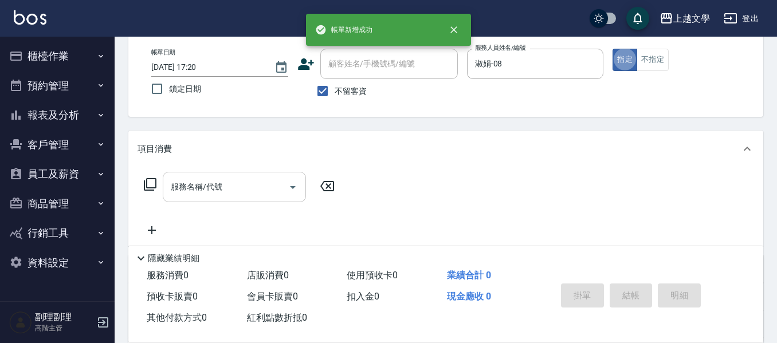
drag, startPoint x: 245, startPoint y: 176, endPoint x: 264, endPoint y: 161, distance: 24.4
click at [245, 176] on div "服務名稱/代號" at bounding box center [234, 187] width 143 height 30
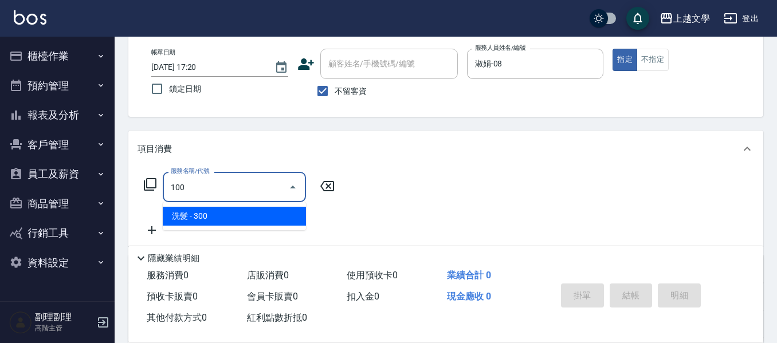
type input "洗髮(100)"
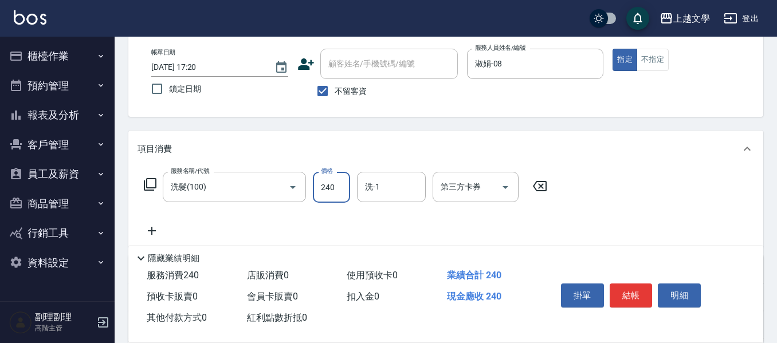
type input "240"
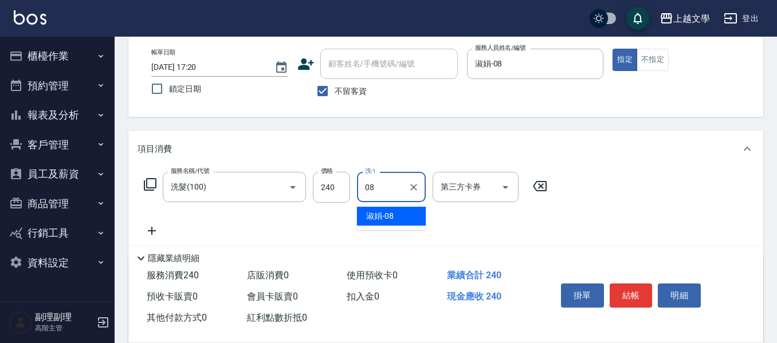
type input "淑娟-08"
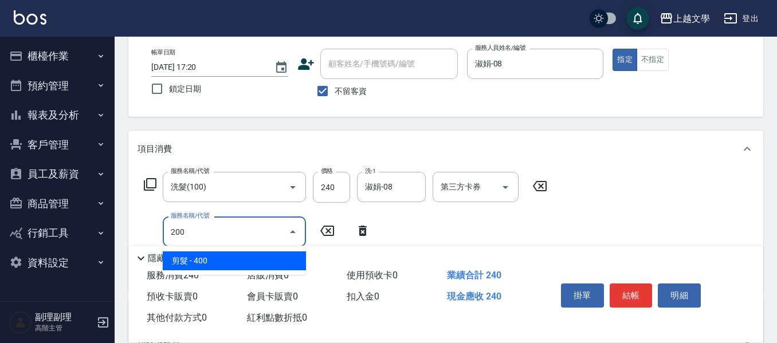
type input "剪髮(200)"
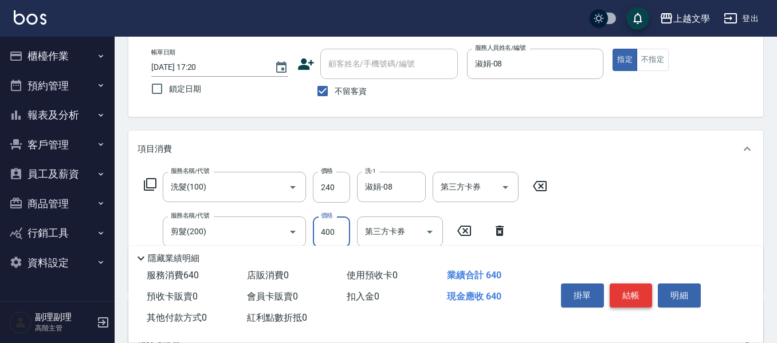
click at [637, 294] on button "結帳" at bounding box center [631, 296] width 43 height 24
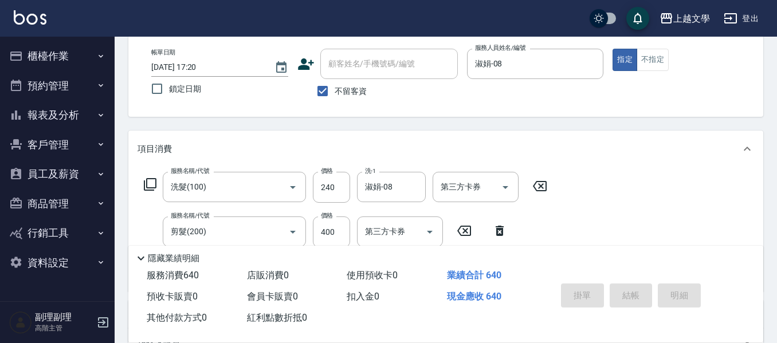
type input "2025/10/15 17:21"
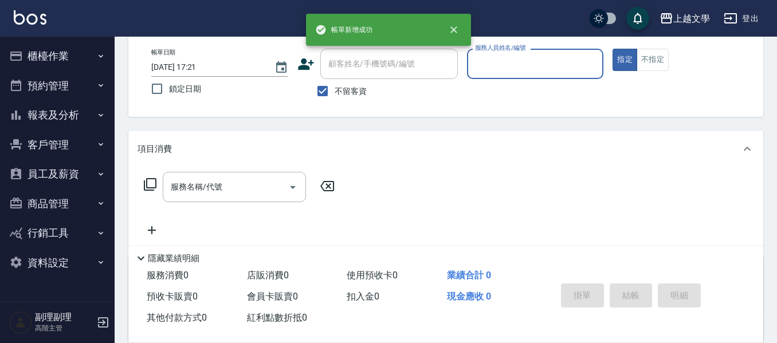
click at [61, 52] on button "櫃檯作業" at bounding box center [57, 56] width 105 height 30
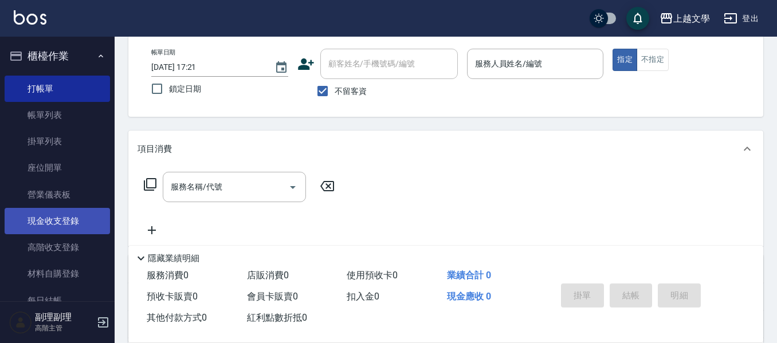
click at [60, 221] on link "現金收支登錄" at bounding box center [57, 221] width 105 height 26
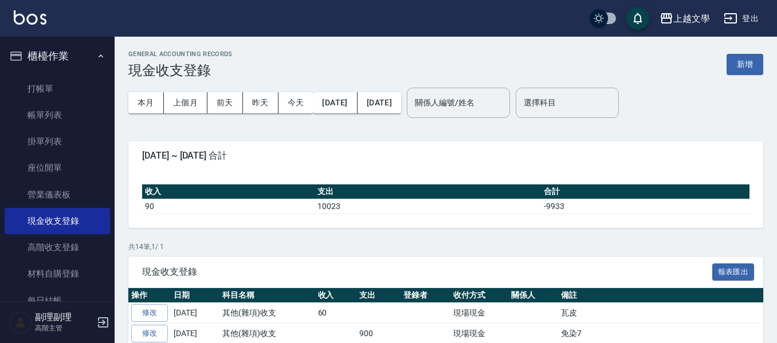
click at [741, 70] on button "新增" at bounding box center [745, 64] width 37 height 21
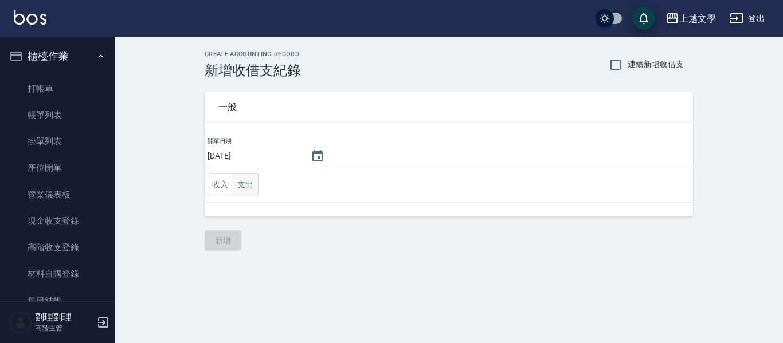
click at [250, 186] on button "支出" at bounding box center [246, 184] width 26 height 23
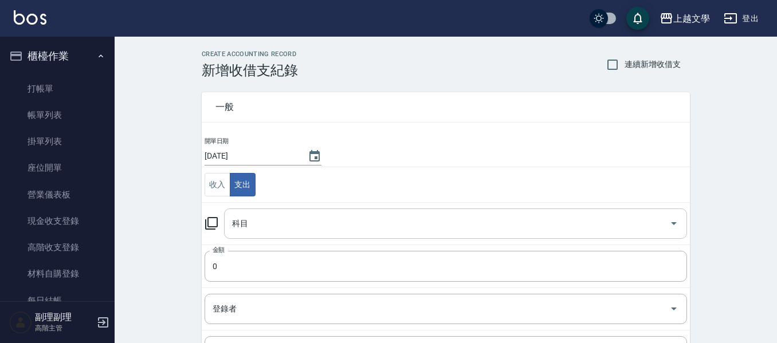
drag, startPoint x: 302, startPoint y: 217, endPoint x: 355, endPoint y: 211, distance: 53.7
click at [303, 217] on input "科目" at bounding box center [446, 224] width 435 height 20
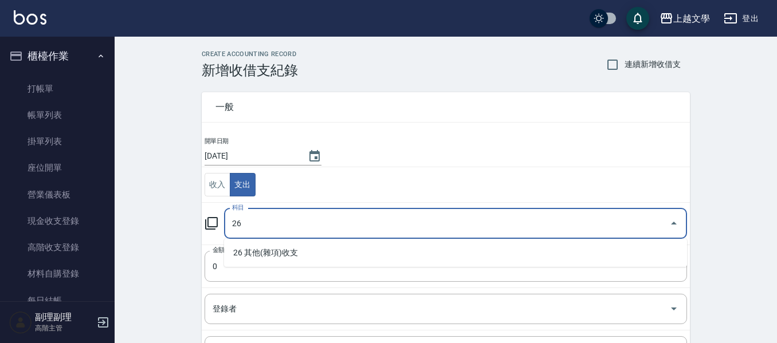
type input "26"
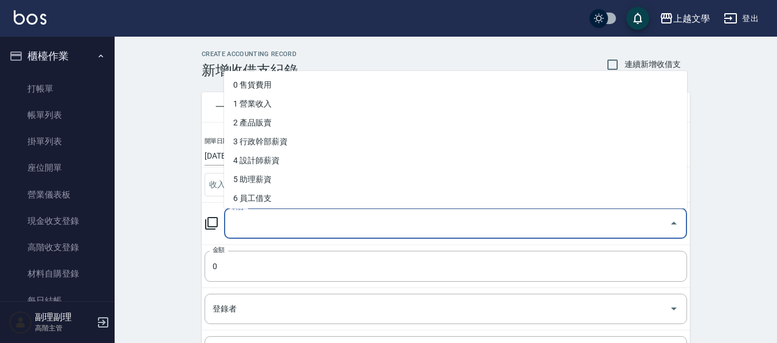
click at [358, 228] on input "科目" at bounding box center [446, 224] width 435 height 20
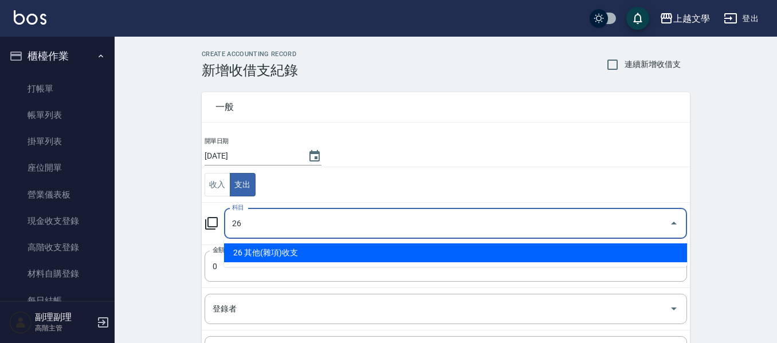
click at [283, 256] on li "26 其他(雜項)收支" at bounding box center [455, 253] width 463 height 19
type input "26 其他(雜項)收支"
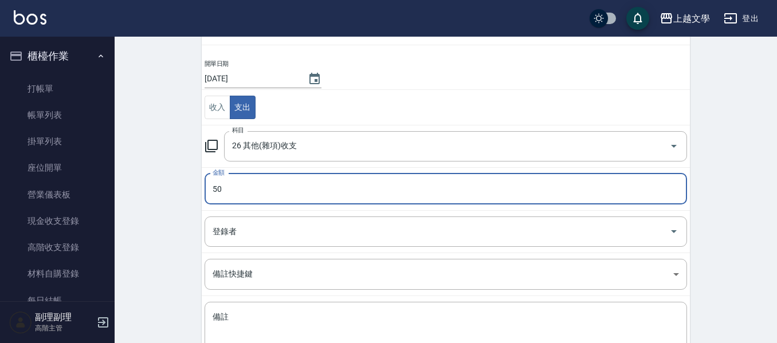
scroll to position [163, 0]
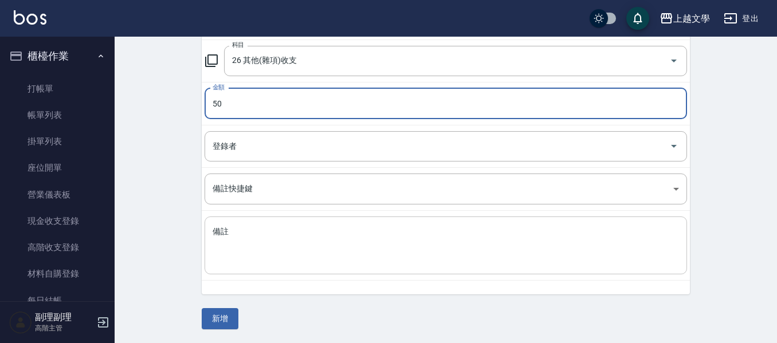
type input "50"
drag, startPoint x: 262, startPoint y: 259, endPoint x: 268, endPoint y: 254, distance: 7.3
click at [268, 256] on textarea "備註" at bounding box center [446, 245] width 466 height 39
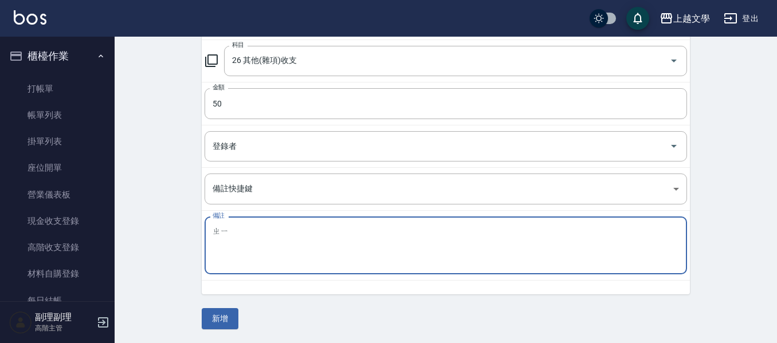
type textarea "ㄓ"
type textarea "ㄓㄧㄥ"
type textarea "瓶子"
click at [234, 317] on button "新增" at bounding box center [220, 318] width 37 height 21
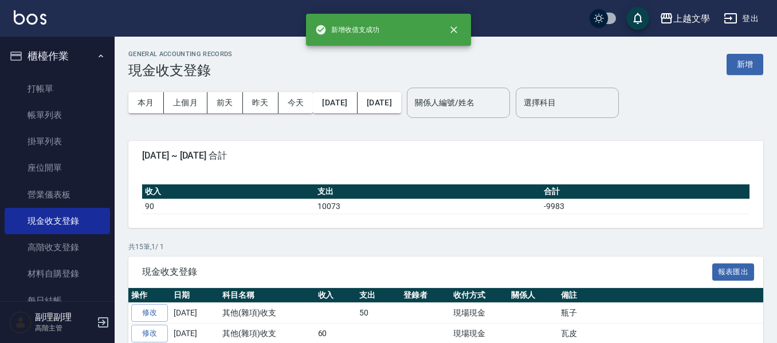
scroll to position [57, 0]
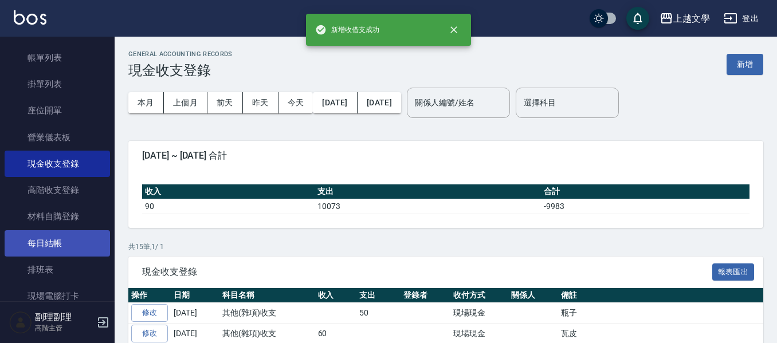
click at [76, 248] on link "每日結帳" at bounding box center [57, 243] width 105 height 26
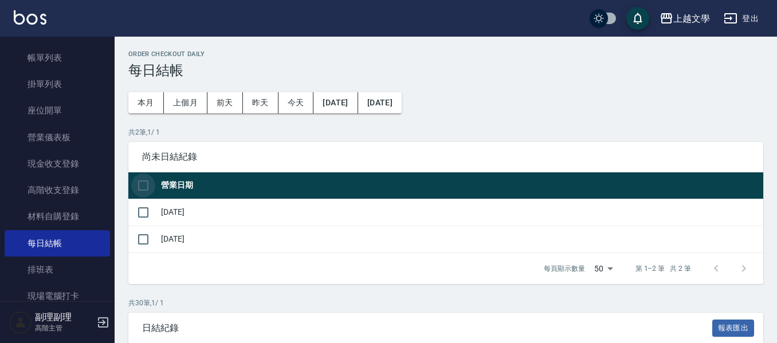
click at [147, 182] on input "checkbox" at bounding box center [143, 186] width 24 height 24
checkbox input "true"
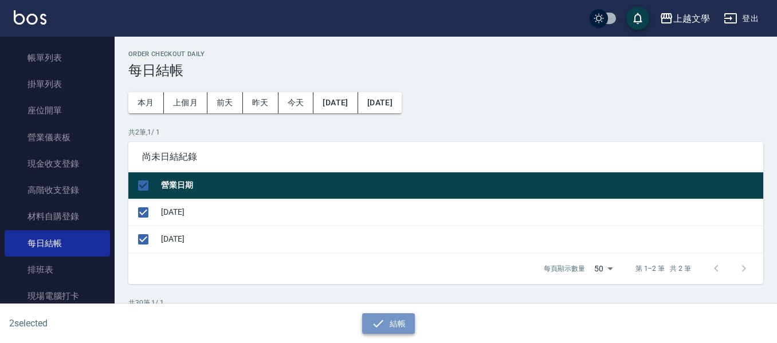
click at [387, 320] on button "結帳" at bounding box center [388, 323] width 53 height 21
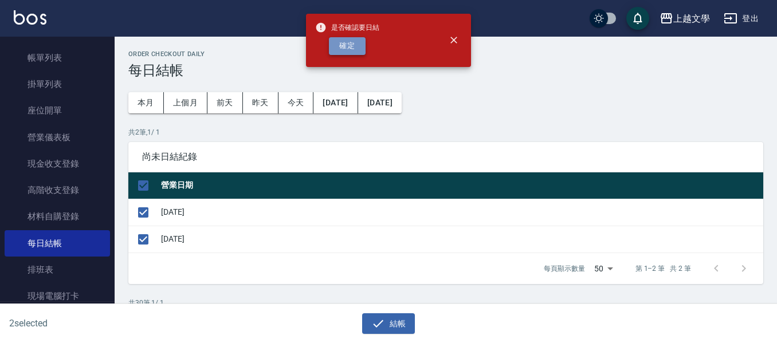
click at [347, 49] on button "確定" at bounding box center [347, 46] width 37 height 18
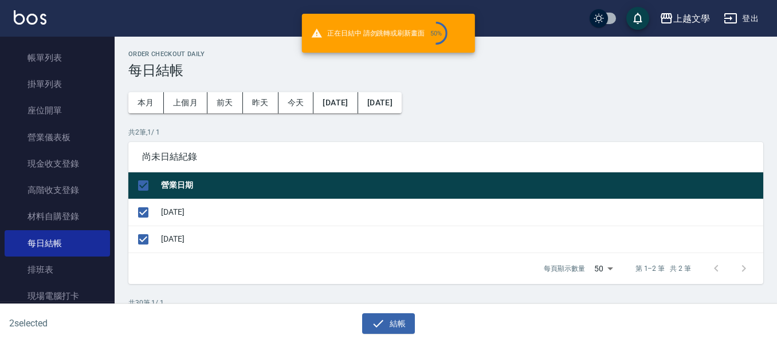
checkbox input "false"
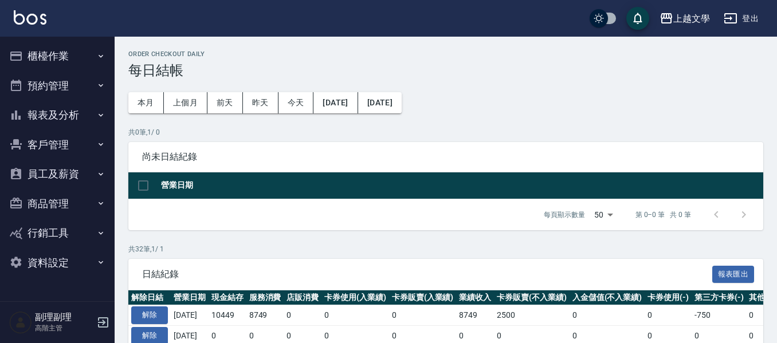
click at [65, 121] on button "報表及分析" at bounding box center [57, 115] width 105 height 30
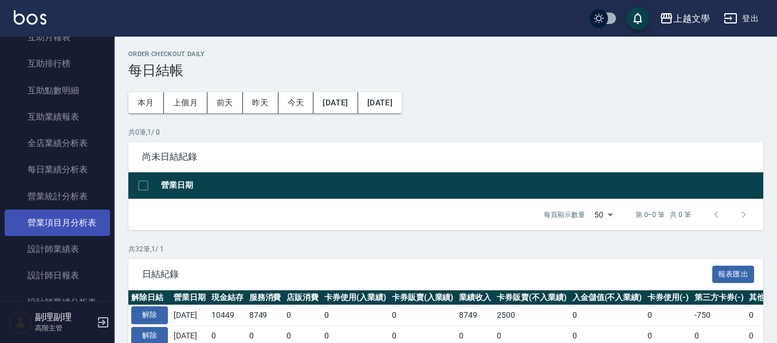
scroll to position [286, 0]
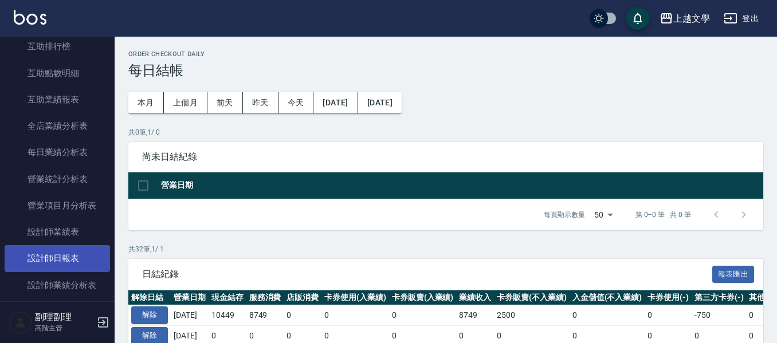
click at [68, 250] on link "設計師日報表" at bounding box center [57, 258] width 105 height 26
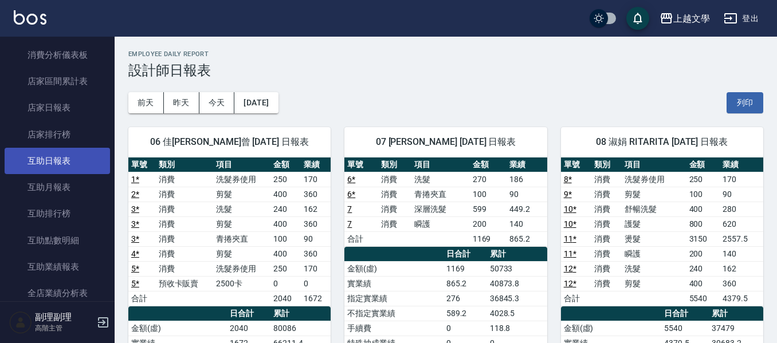
scroll to position [115, 0]
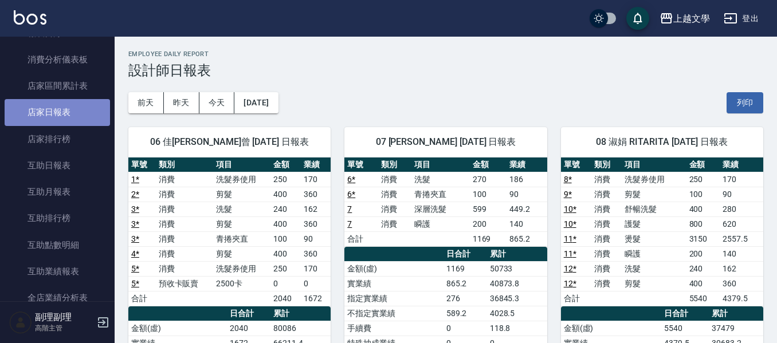
click at [59, 118] on link "店家日報表" at bounding box center [57, 112] width 105 height 26
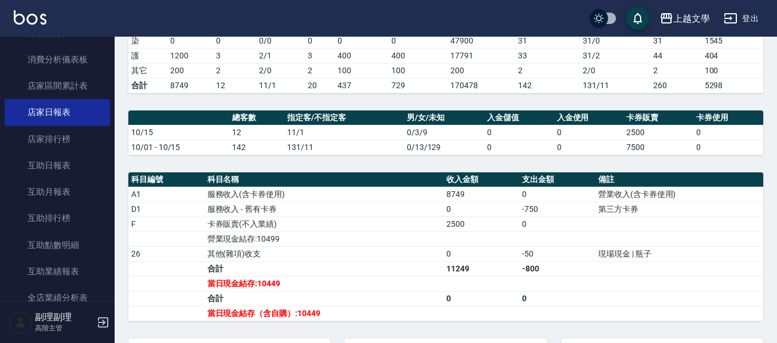
scroll to position [344, 0]
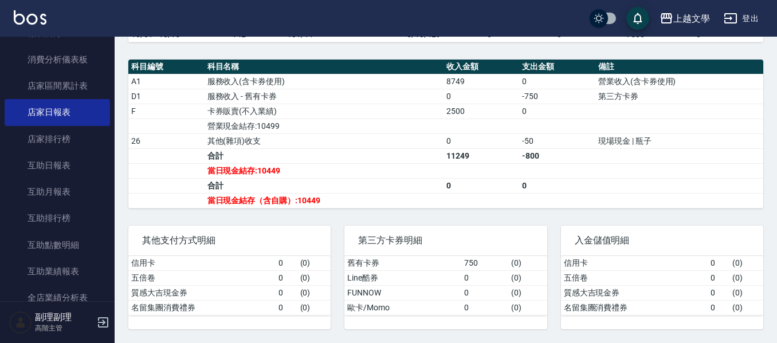
click at [753, 21] on button "登出" at bounding box center [741, 18] width 44 height 21
